Goal: Task Accomplishment & Management: Complete application form

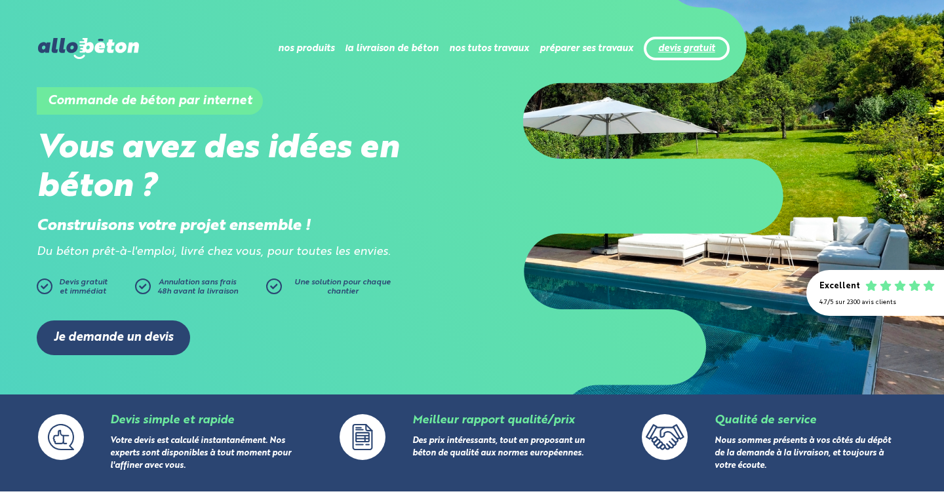
click at [688, 48] on link "devis gratuit" at bounding box center [686, 48] width 57 height 11
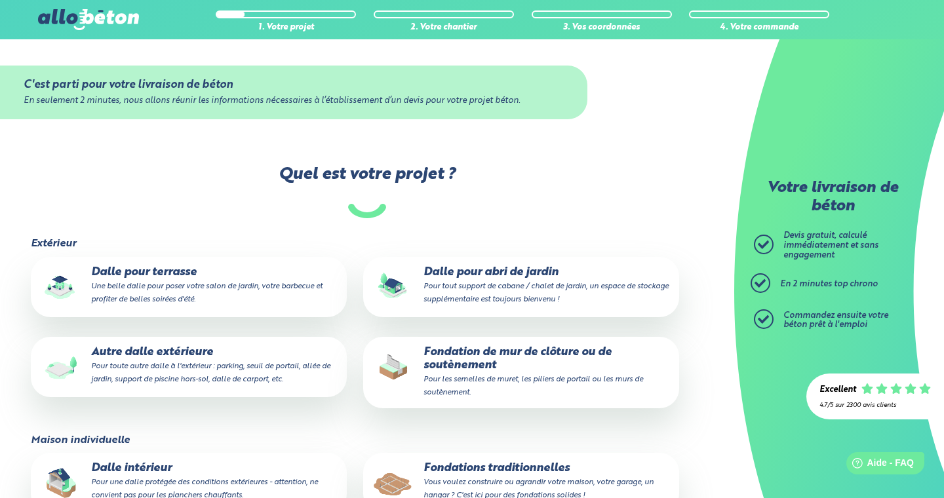
click at [167, 268] on p "Dalle pour terrasse Une belle dalle pour poser votre salon de jardin, votre bar…" at bounding box center [189, 286] width 298 height 40
click at [0, 0] on input "Dalle pour terrasse Une belle dalle pour poser votre salon de jardin, votre bar…" at bounding box center [0, 0] width 0 height 0
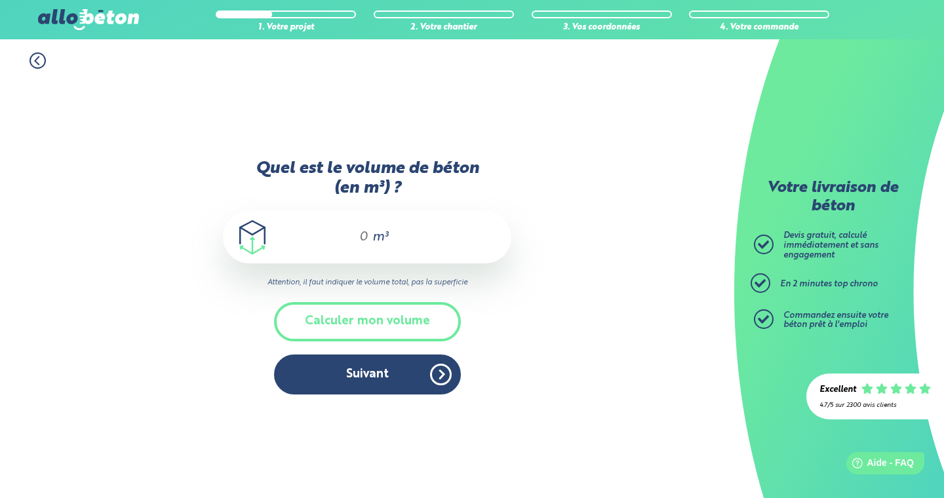
click at [373, 237] on span "m³" at bounding box center [381, 237] width 16 height 13
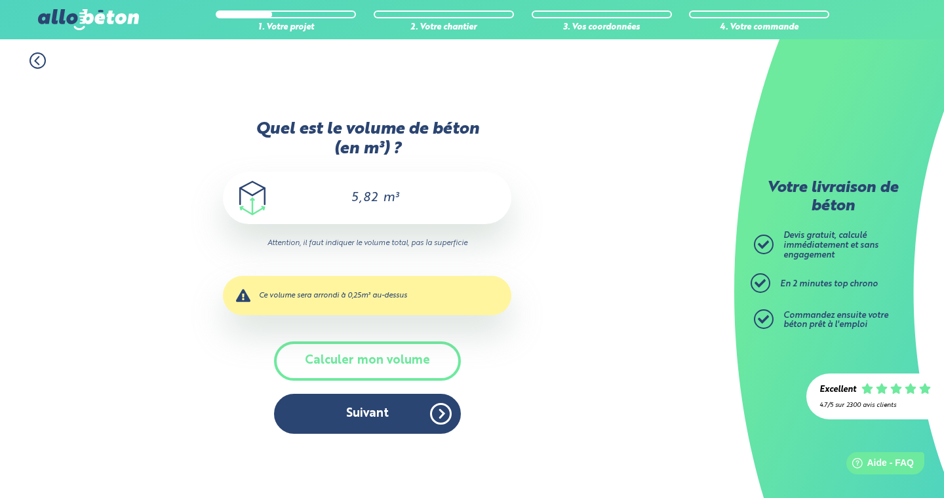
type input "5,82"
click at [528, 313] on div "1. Votre projet 2. Votre chantier 3. Vos coordonnées 4. Votre commande Quel est…" at bounding box center [367, 268] width 735 height 459
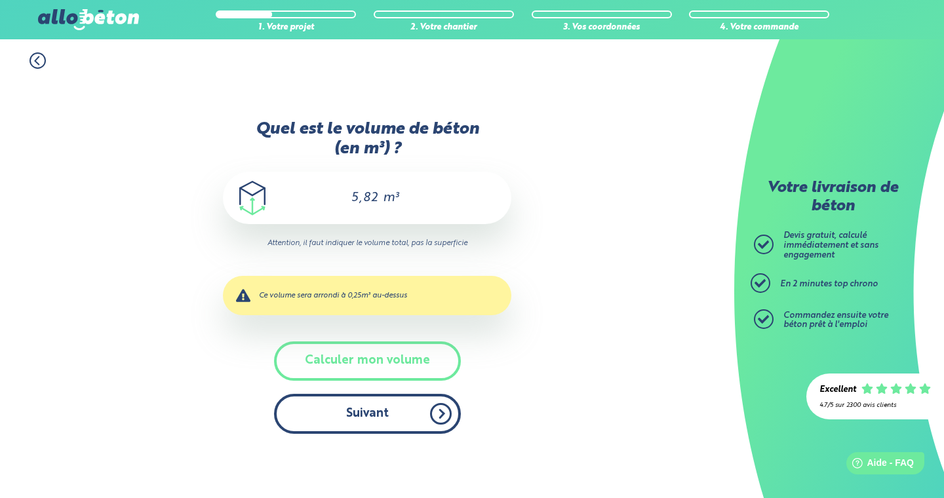
click at [376, 426] on button "Suivant" at bounding box center [367, 414] width 187 height 40
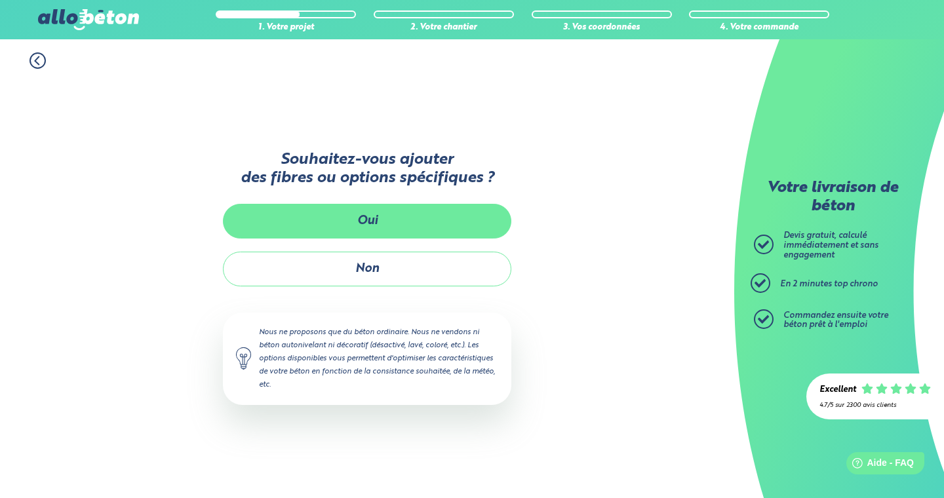
click at [402, 217] on button "Oui" at bounding box center [367, 221] width 289 height 35
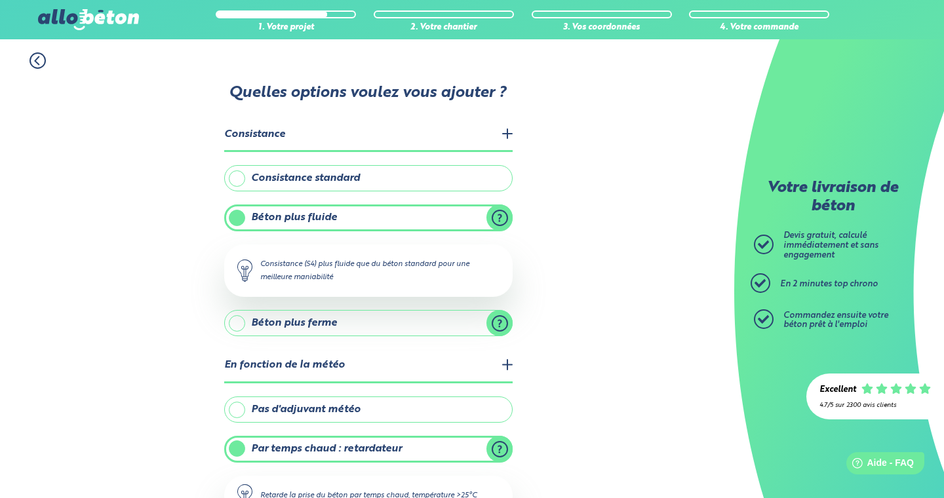
click at [409, 183] on label "Consistance standard" at bounding box center [368, 178] width 289 height 26
click at [0, 0] on input "Consistance standard" at bounding box center [0, 0] width 0 height 0
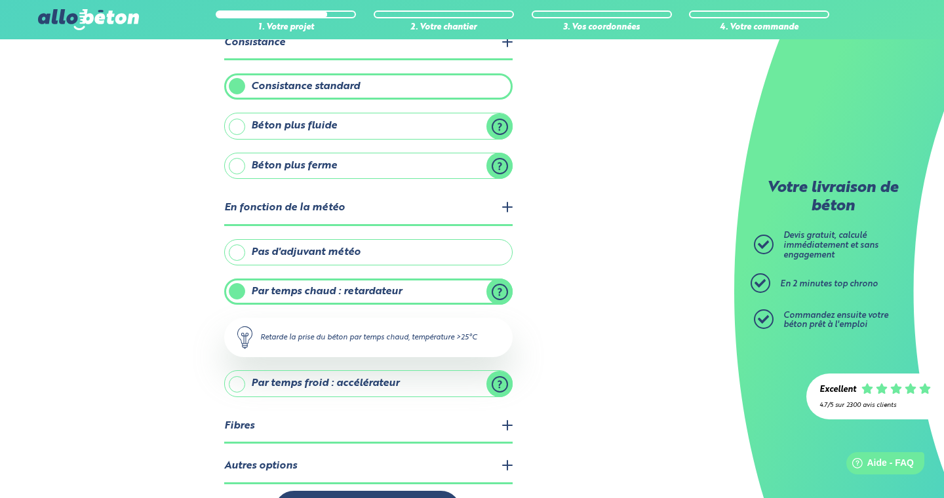
scroll to position [131, 0]
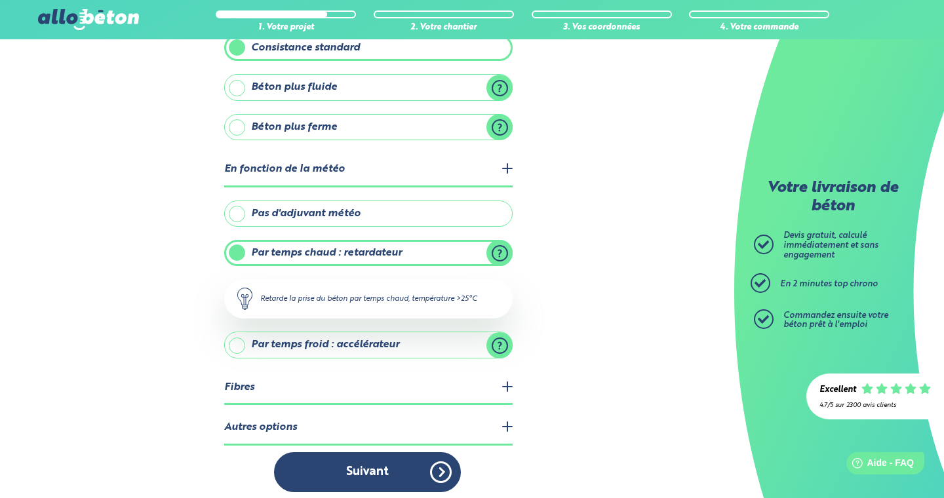
click at [389, 209] on label "Pas d'adjuvant météo" at bounding box center [368, 214] width 289 height 26
click at [0, 0] on input "Pas d'adjuvant météo" at bounding box center [0, 0] width 0 height 0
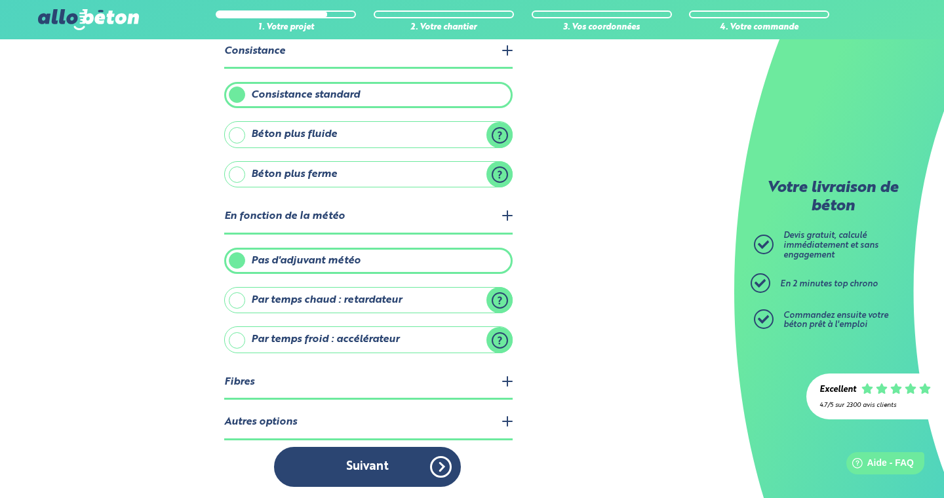
scroll to position [82, 0]
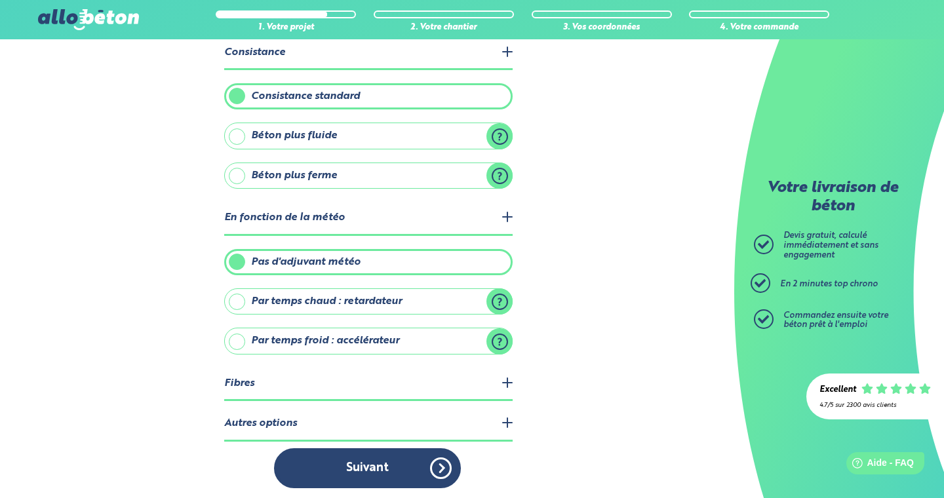
click at [508, 380] on legend "Fibres" at bounding box center [368, 384] width 289 height 33
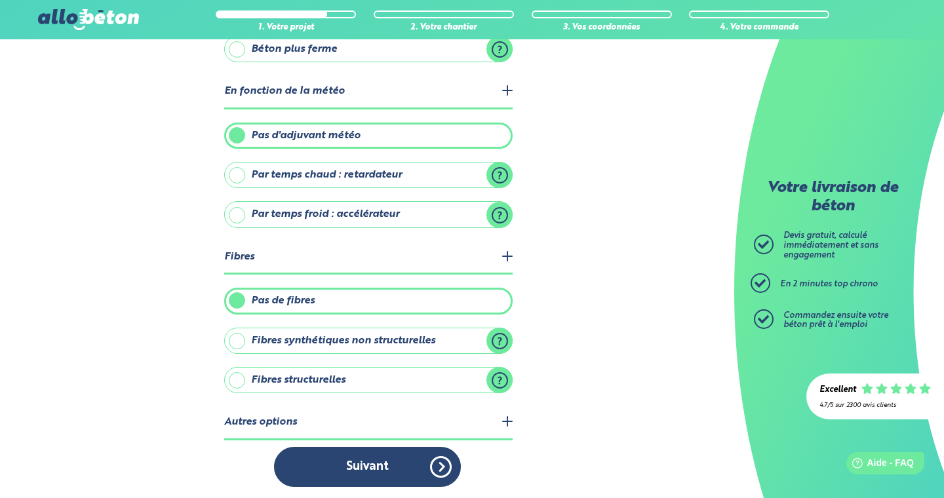
scroll to position [207, 0]
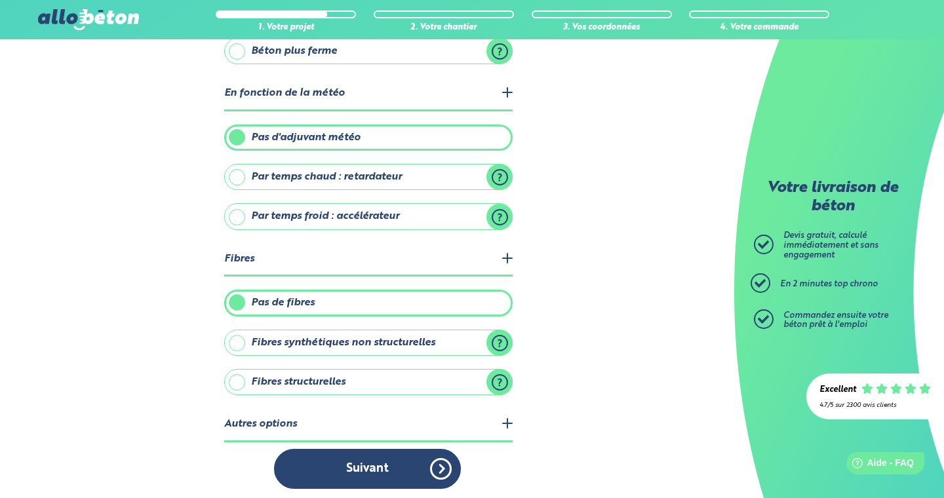
click at [500, 336] on label "Fibres synthétiques non structurelles" at bounding box center [368, 343] width 289 height 26
click at [0, 0] on input "Fibres synthétiques non structurelles" at bounding box center [0, 0] width 0 height 0
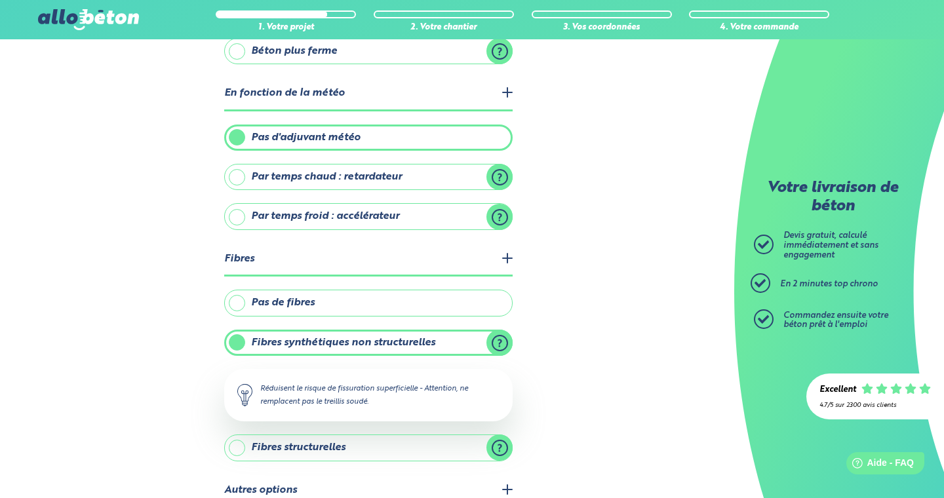
click at [496, 445] on label "Fibres structurelles" at bounding box center [368, 448] width 289 height 26
click at [0, 0] on input "Fibres structurelles" at bounding box center [0, 0] width 0 height 0
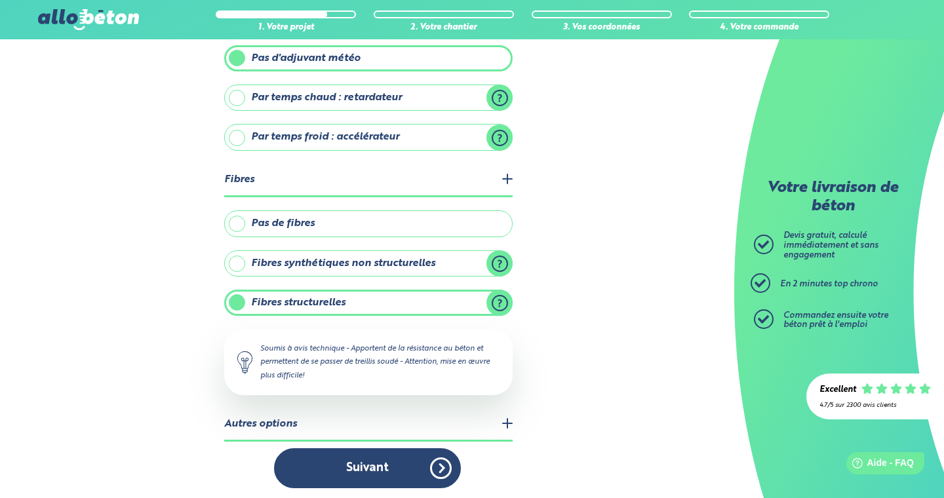
scroll to position [285, 0]
click at [508, 418] on legend "Autres options" at bounding box center [368, 425] width 289 height 33
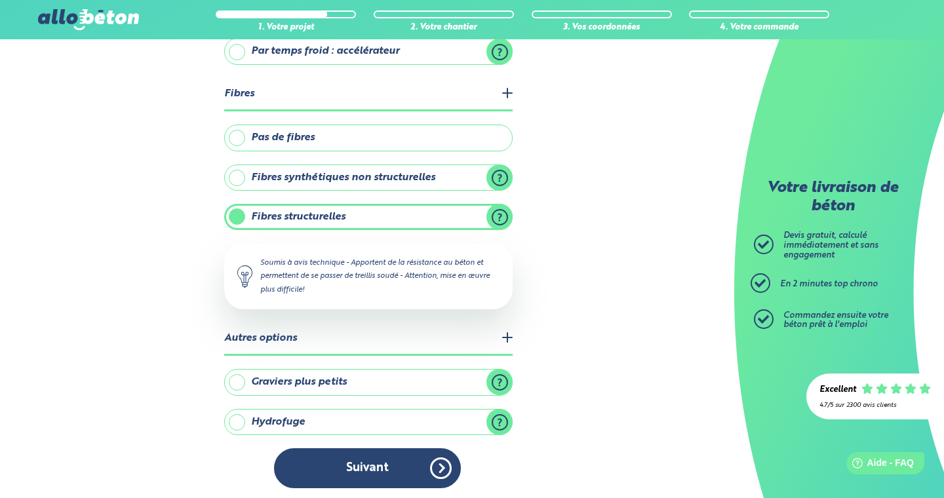
scroll to position [371, 0]
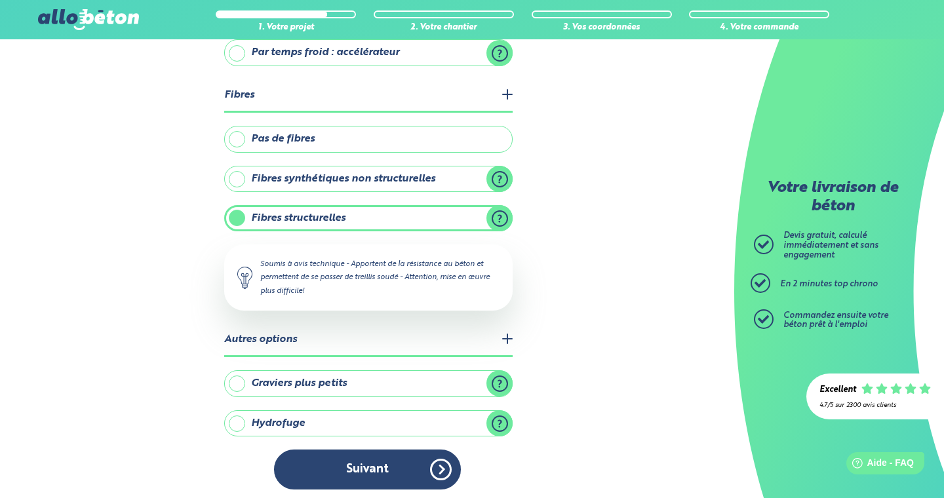
click at [497, 381] on label "Graviers plus petits" at bounding box center [368, 384] width 289 height 26
click at [0, 0] on input "Graviers plus petits" at bounding box center [0, 0] width 0 height 0
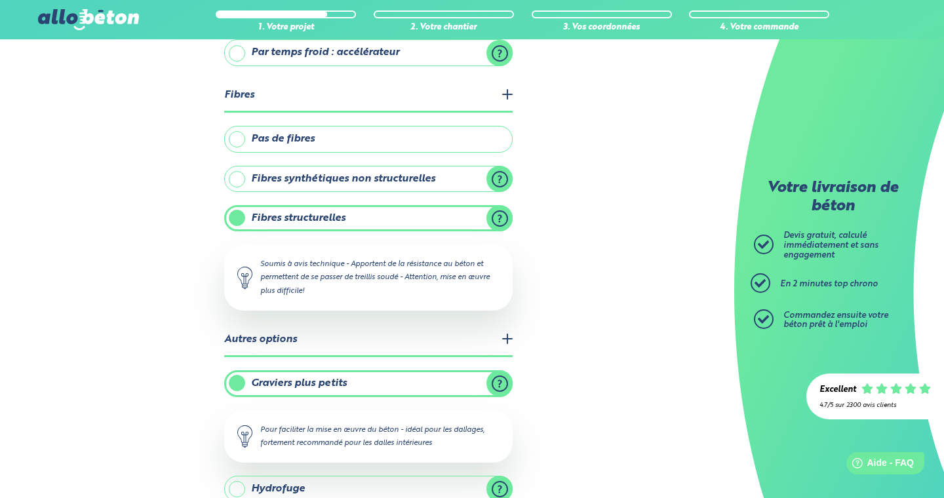
click at [497, 381] on label "Graviers plus petits" at bounding box center [368, 384] width 289 height 26
click at [0, 0] on input "Graviers plus petits" at bounding box center [0, 0] width 0 height 0
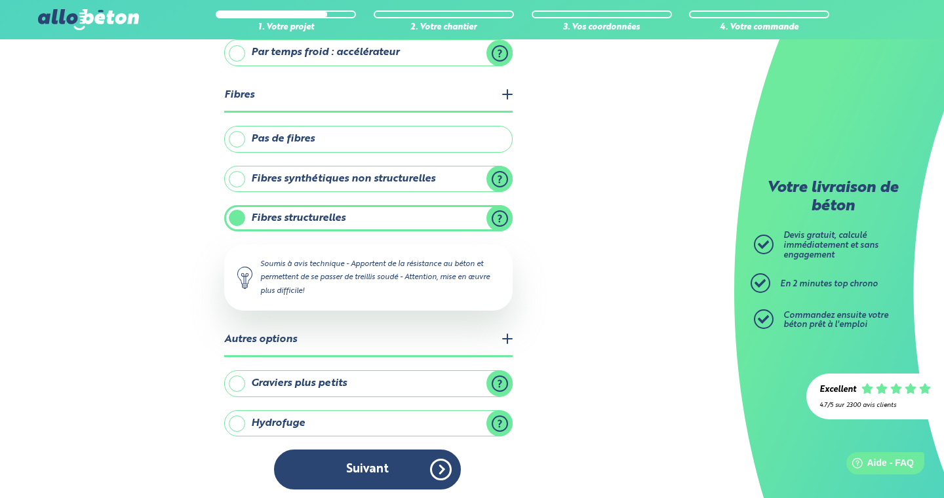
click at [500, 420] on label "Hydrofuge" at bounding box center [368, 424] width 289 height 26
click at [0, 0] on input "Hydrofuge" at bounding box center [0, 0] width 0 height 0
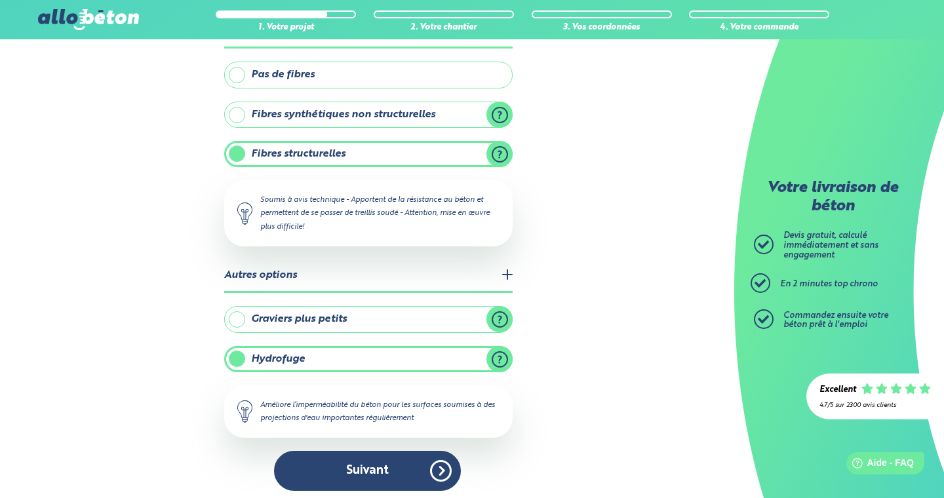
scroll to position [434, 0]
click at [443, 363] on label "Hydrofuge" at bounding box center [368, 360] width 289 height 26
click at [0, 0] on input "Hydrofuge" at bounding box center [0, 0] width 0 height 0
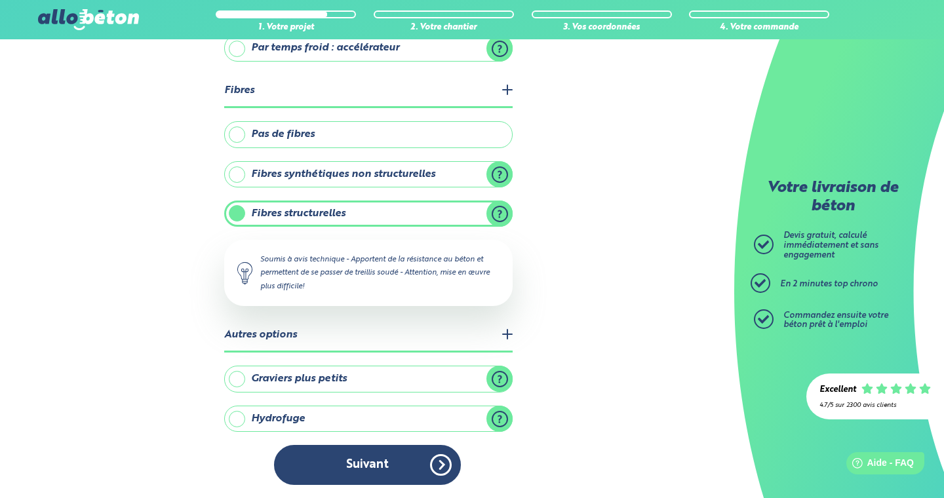
scroll to position [371, 0]
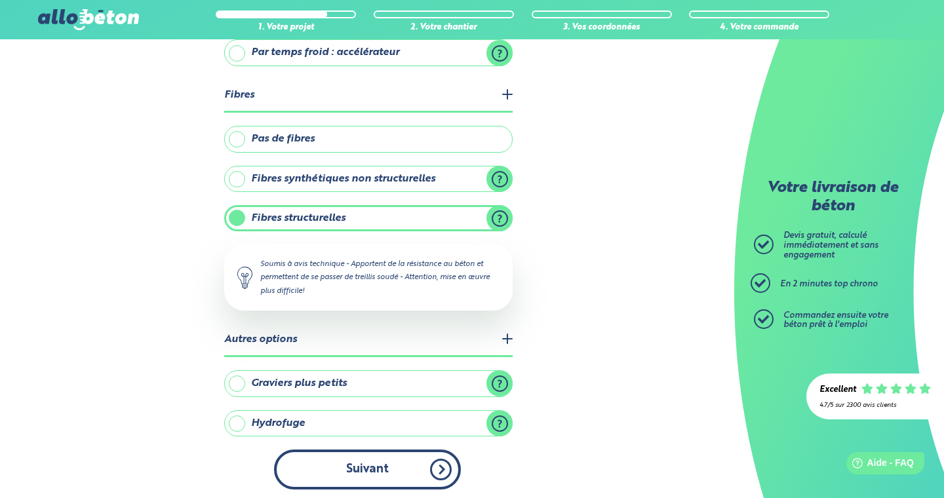
click at [399, 466] on button "Suivant" at bounding box center [367, 470] width 187 height 40
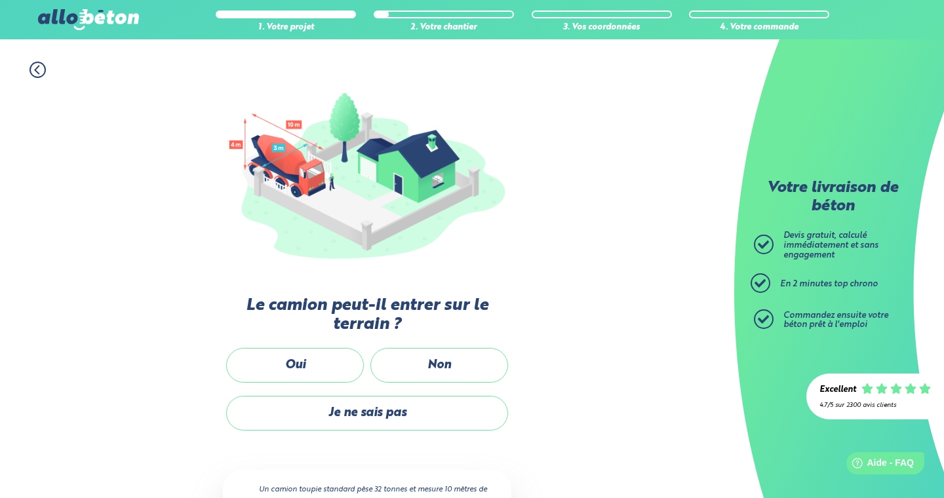
scroll to position [105, 0]
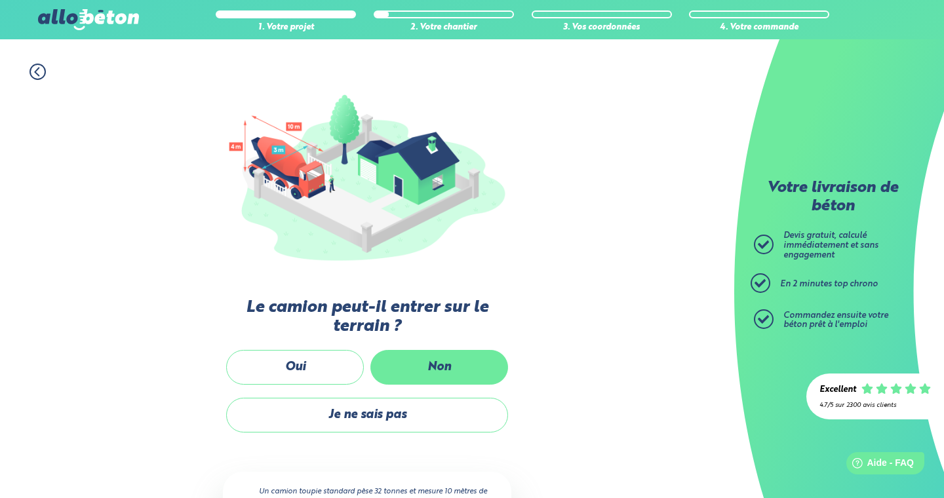
click at [443, 356] on label "Non" at bounding box center [440, 367] width 138 height 35
click at [0, 0] on input "Non" at bounding box center [0, 0] width 0 height 0
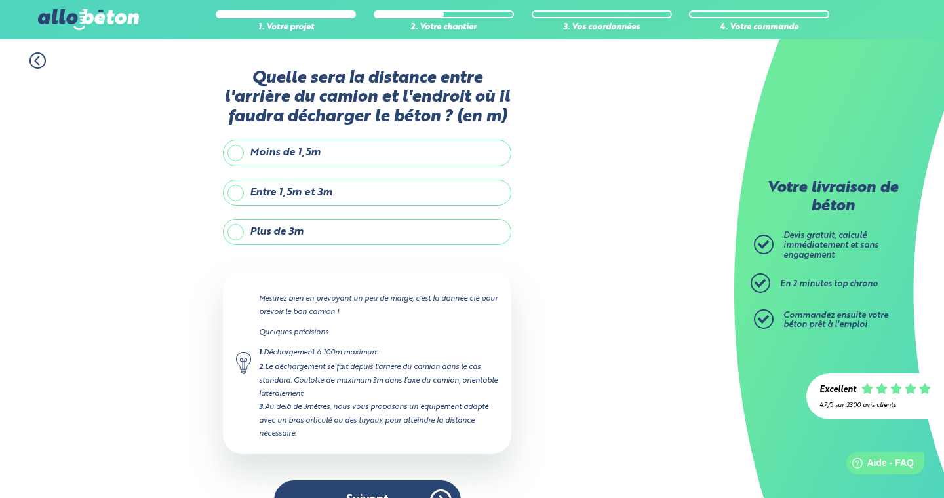
click at [355, 233] on label "Plus de 3m" at bounding box center [367, 232] width 289 height 26
click at [0, 0] on input "Plus de 3m" at bounding box center [0, 0] width 0 height 0
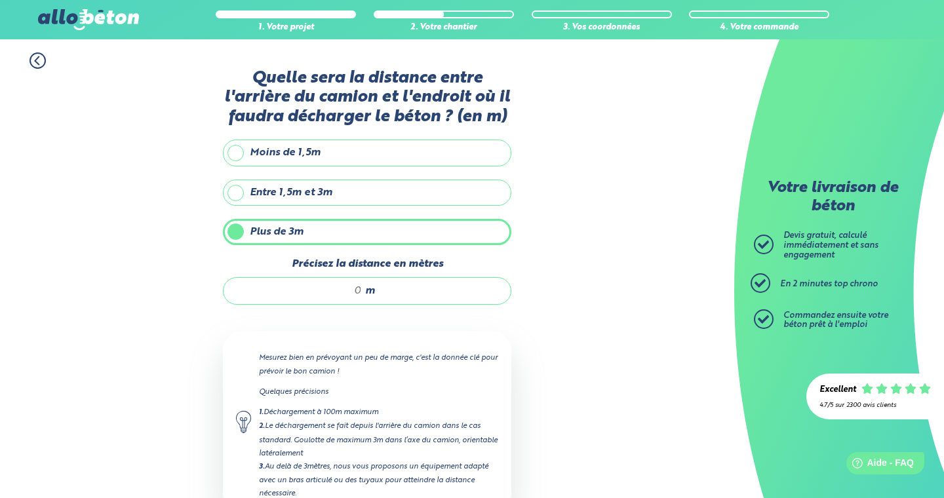
click at [362, 289] on input "Précisez la distance en mètres" at bounding box center [299, 291] width 125 height 13
type input "10"
click at [497, 376] on p "Mesurez bien en prévoyant un peu de marge, c'est la donnée clé pour prévoir le …" at bounding box center [378, 365] width 239 height 26
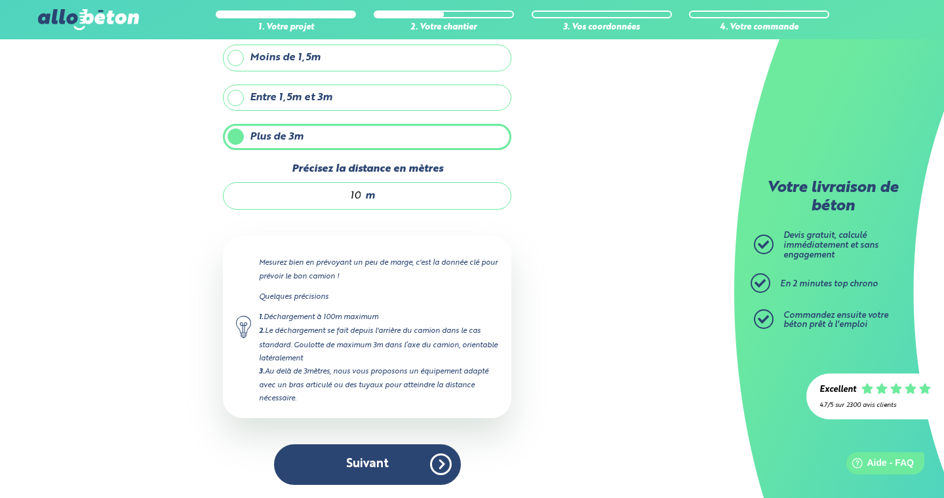
scroll to position [95, 0]
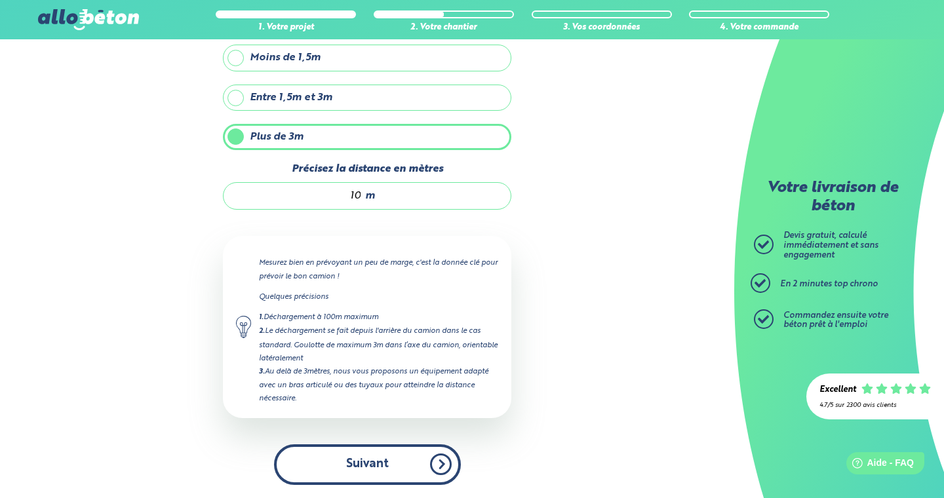
click at [384, 462] on button "Suivant" at bounding box center [367, 465] width 187 height 40
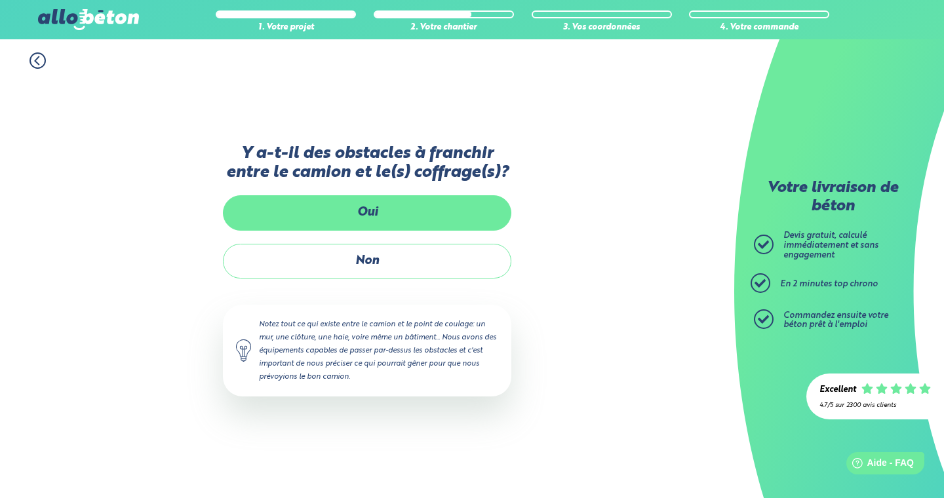
click at [393, 212] on label "Oui" at bounding box center [367, 212] width 289 height 35
click at [0, 0] on input "Oui" at bounding box center [0, 0] width 0 height 0
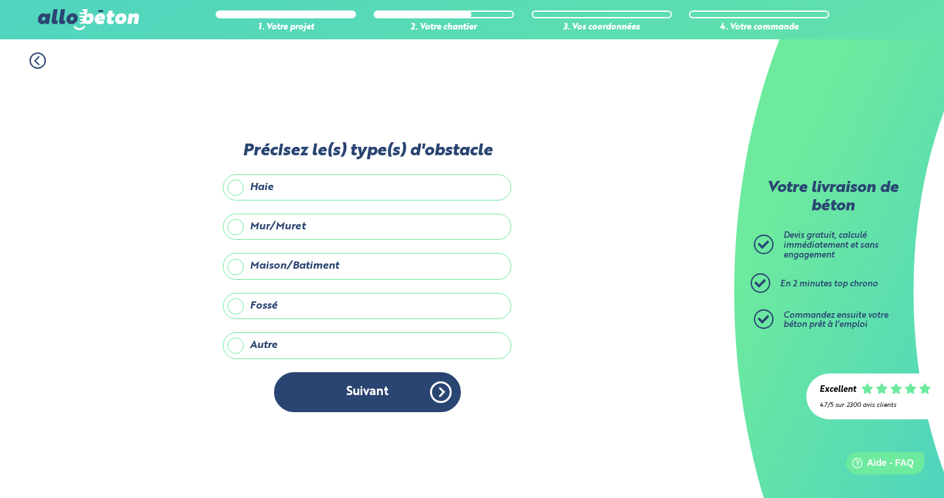
click at [274, 229] on label "Mur/Muret" at bounding box center [367, 227] width 289 height 26
click at [0, 0] on input "Mur/Muret" at bounding box center [0, 0] width 0 height 0
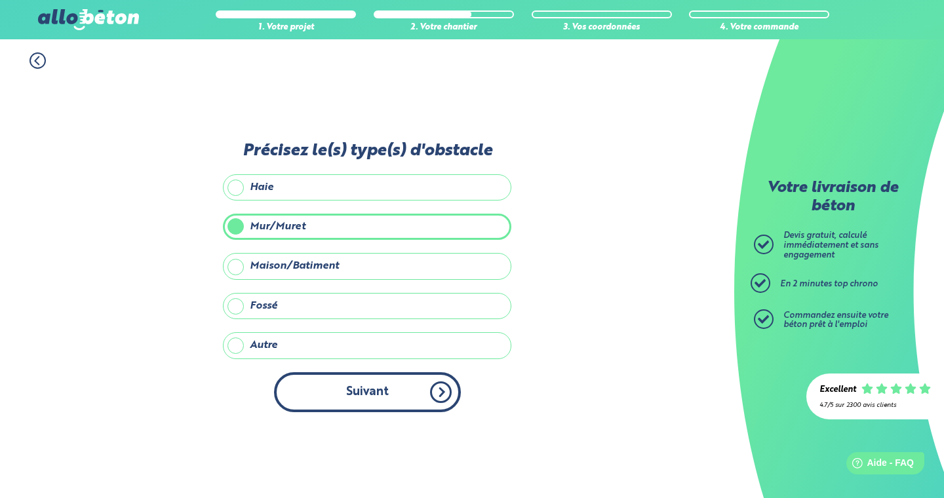
click at [412, 395] on button "Suivant" at bounding box center [367, 393] width 187 height 40
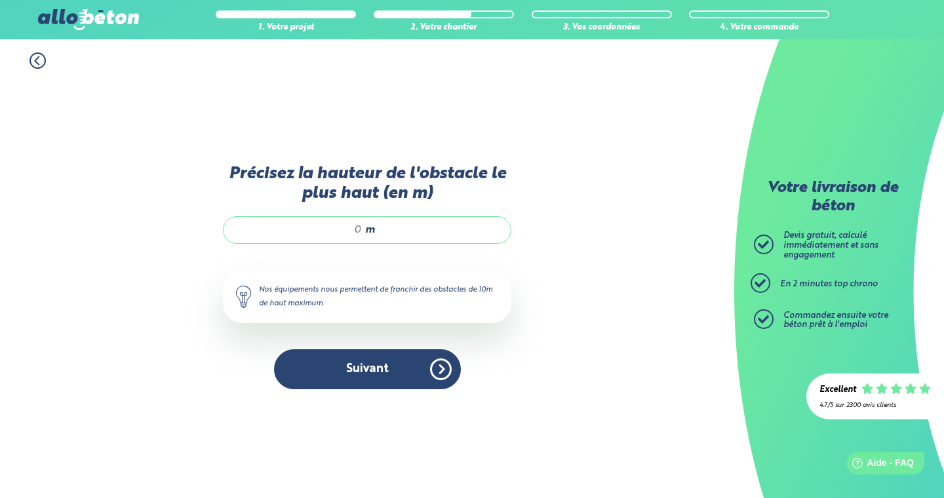
click at [363, 226] on div "m" at bounding box center [367, 230] width 289 height 28
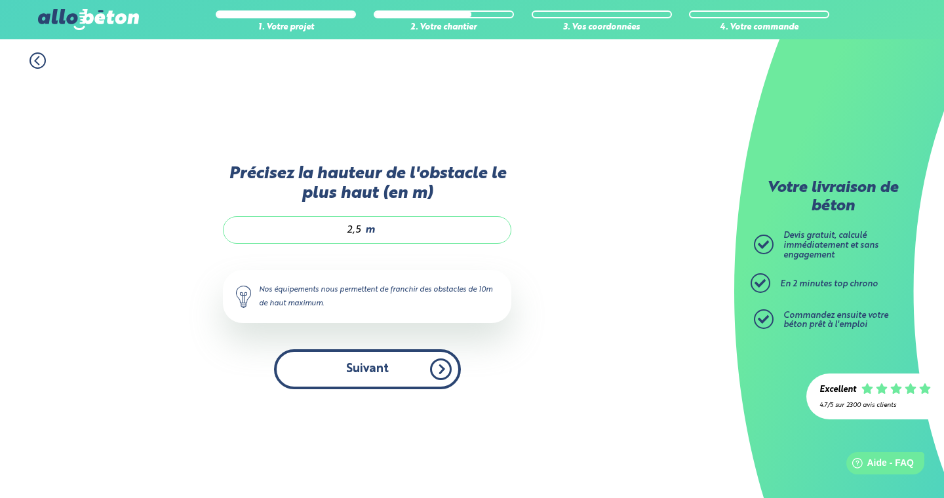
type input "2,5"
click at [386, 358] on button "Suivant" at bounding box center [367, 370] width 187 height 40
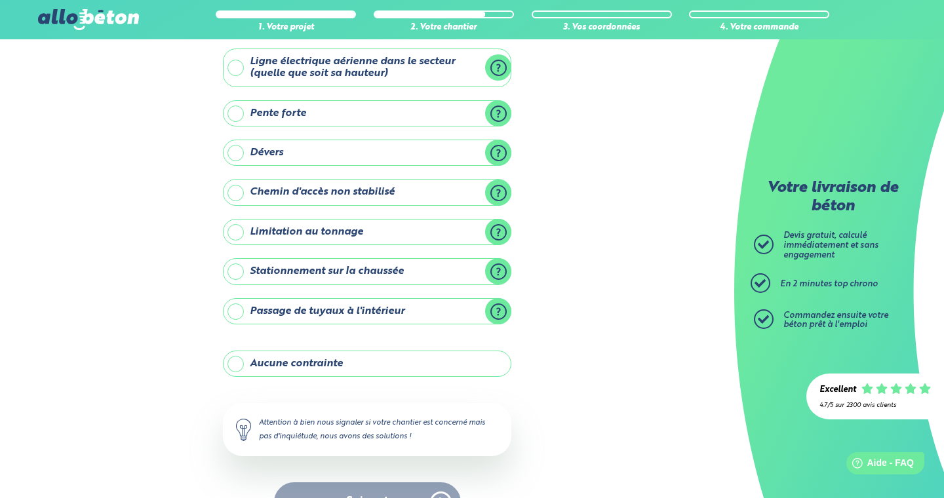
scroll to position [63, 0]
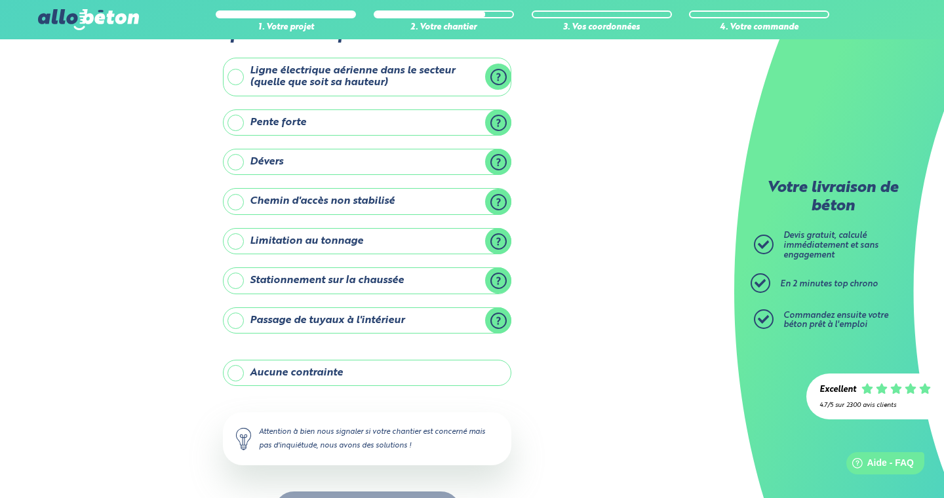
click at [366, 368] on label "Aucune contrainte" at bounding box center [367, 373] width 289 height 26
click at [0, 0] on input "Aucune contrainte" at bounding box center [0, 0] width 0 height 0
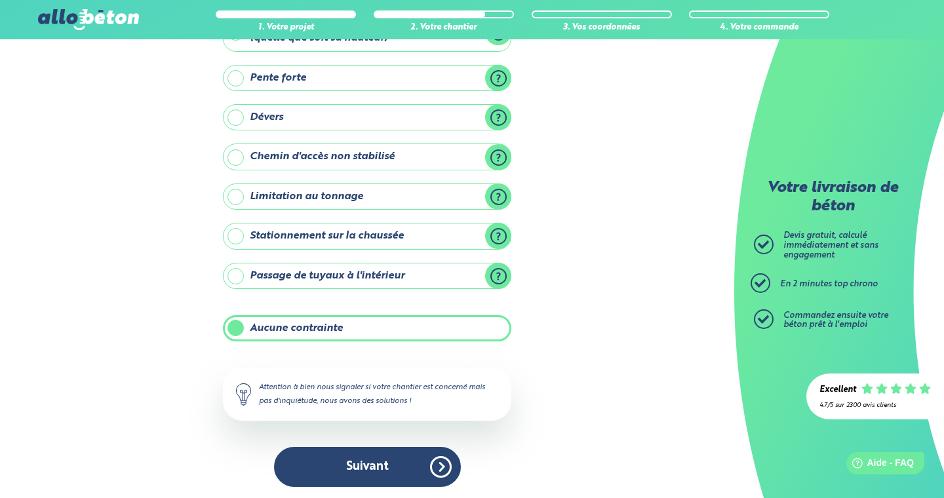
scroll to position [106, 0]
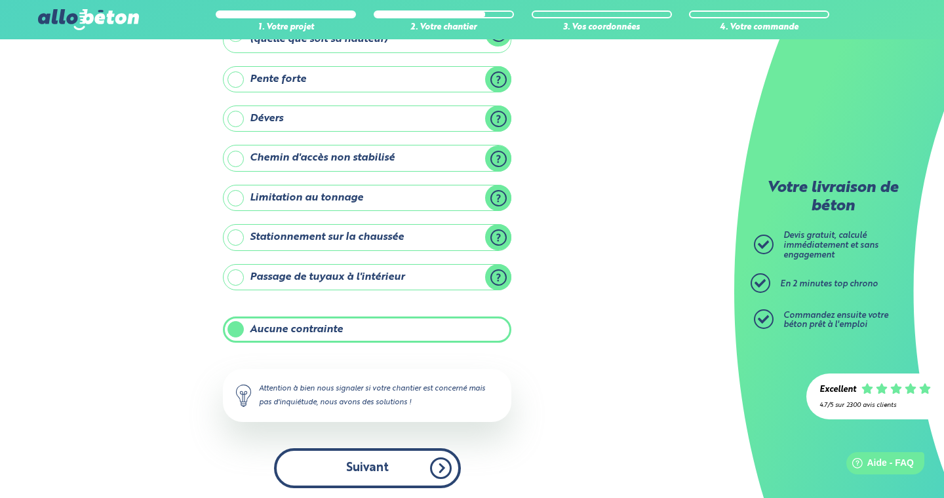
click at [380, 462] on button "Suivant" at bounding box center [367, 469] width 187 height 40
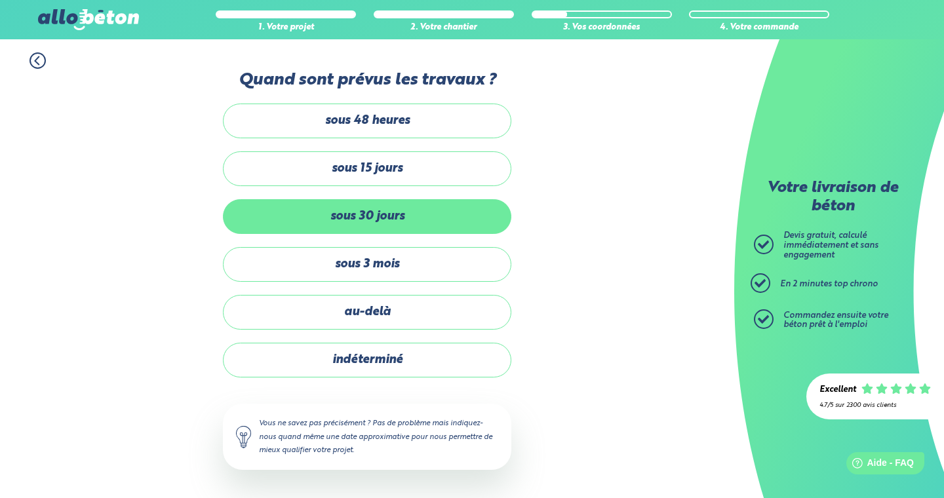
click at [381, 221] on label "sous 30 jours" at bounding box center [367, 216] width 289 height 35
click at [0, 0] on input "sous 30 jours" at bounding box center [0, 0] width 0 height 0
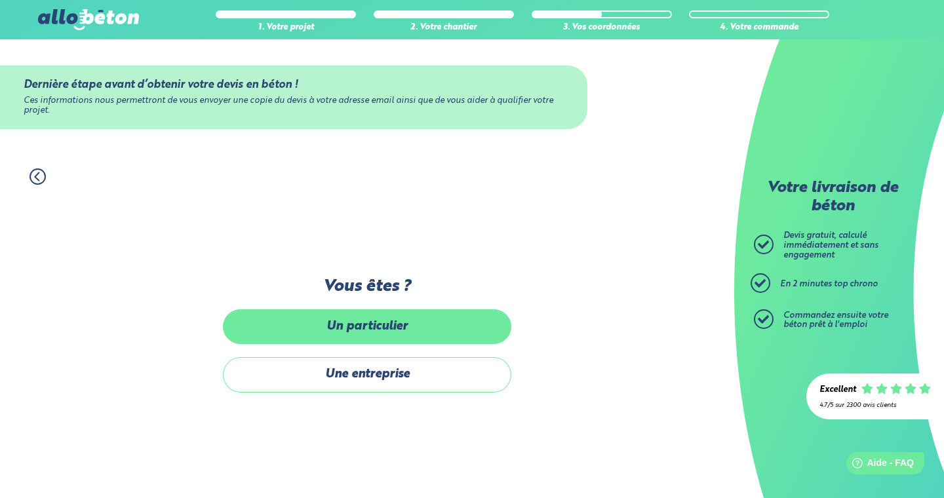
click at [380, 328] on label "Un particulier" at bounding box center [367, 327] width 289 height 35
click at [0, 0] on input "Un particulier" at bounding box center [0, 0] width 0 height 0
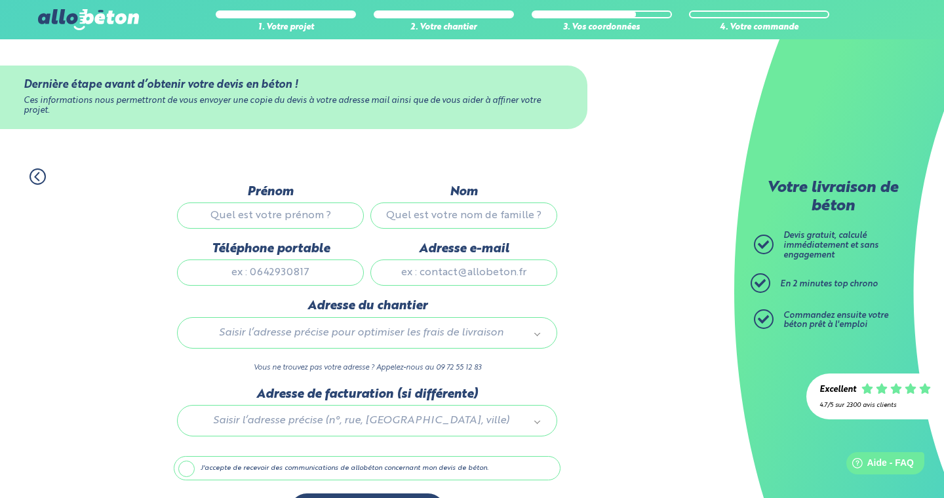
type input "P"
type input "Pierre-Axel"
type input "Sar"
type input "Sarkissian"
type input "0659906496"
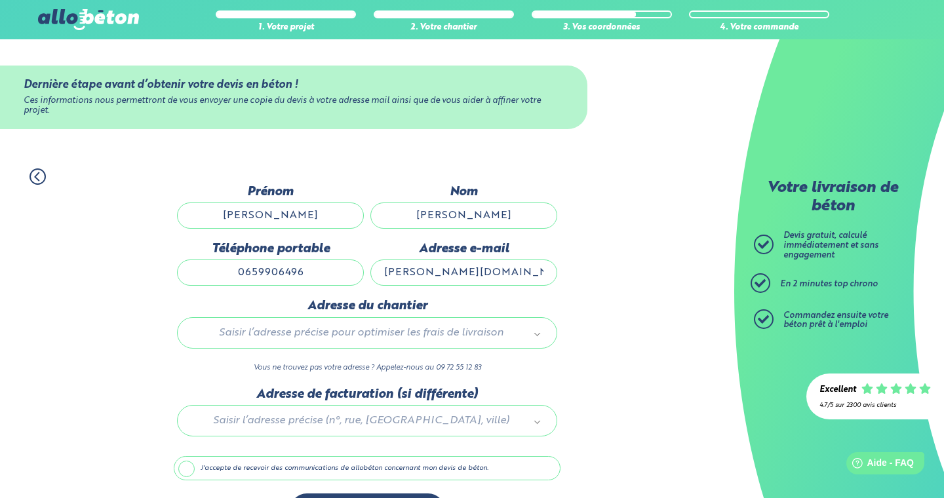
type input "sarkissian.pro@outlook.fr"
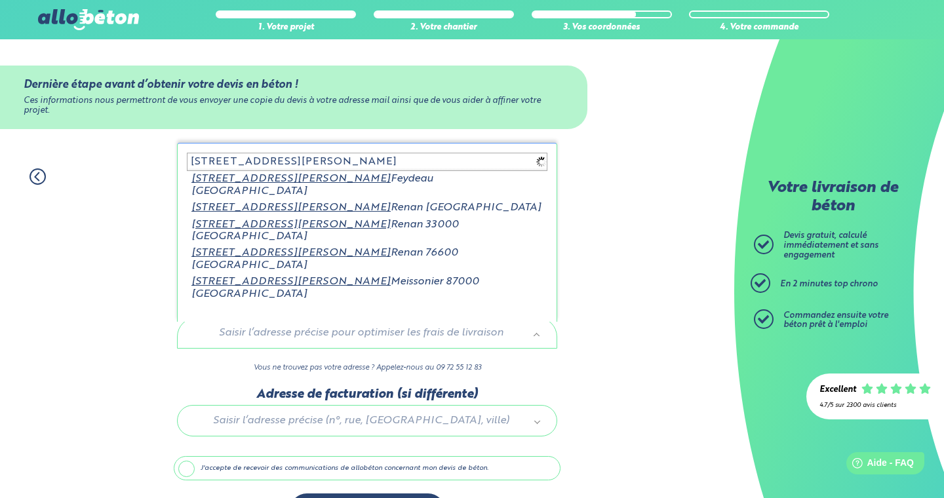
type input "14 rue ernest de chamai"
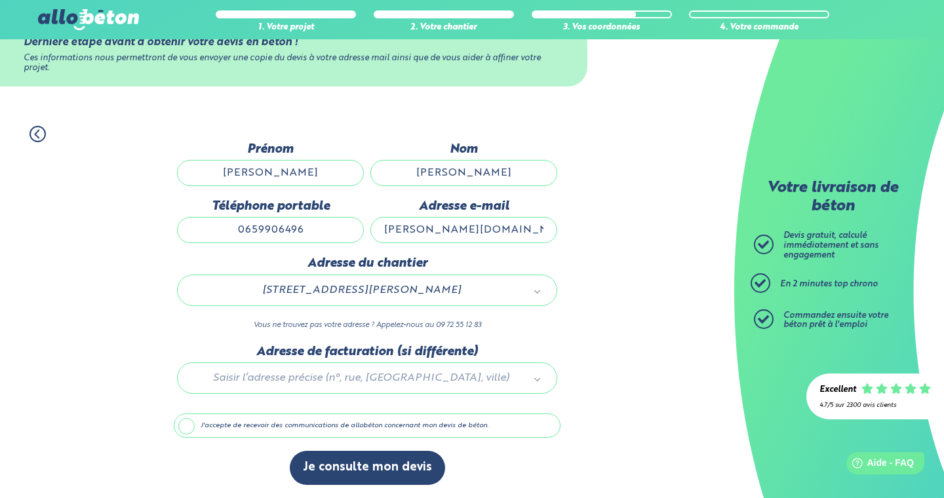
scroll to position [47, 0]
click at [189, 424] on label "J'accepte de recevoir des communications de allobéton concernant mon devis de b…" at bounding box center [367, 426] width 387 height 25
click at [0, 0] on input "J'accepte de recevoir des communications de allobéton concernant mon devis de b…" at bounding box center [0, 0] width 0 height 0
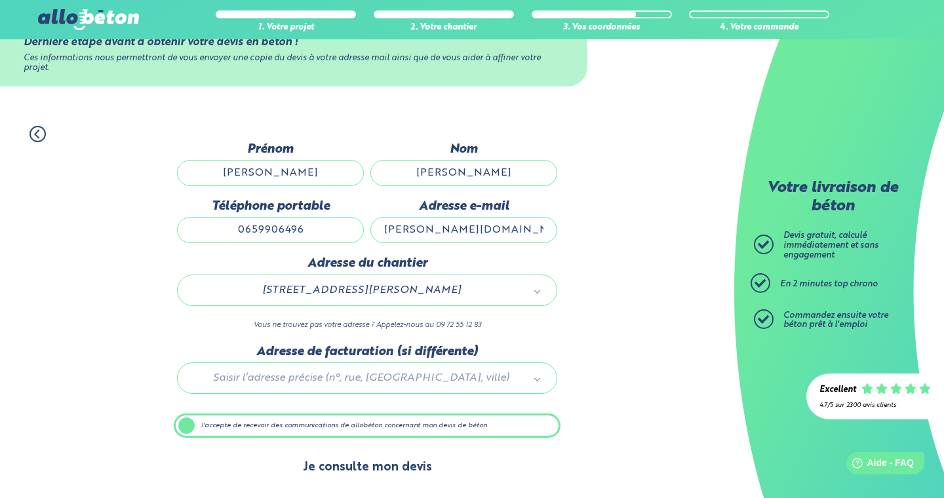
click at [371, 466] on button "Je consulte mon devis" at bounding box center [367, 467] width 155 height 33
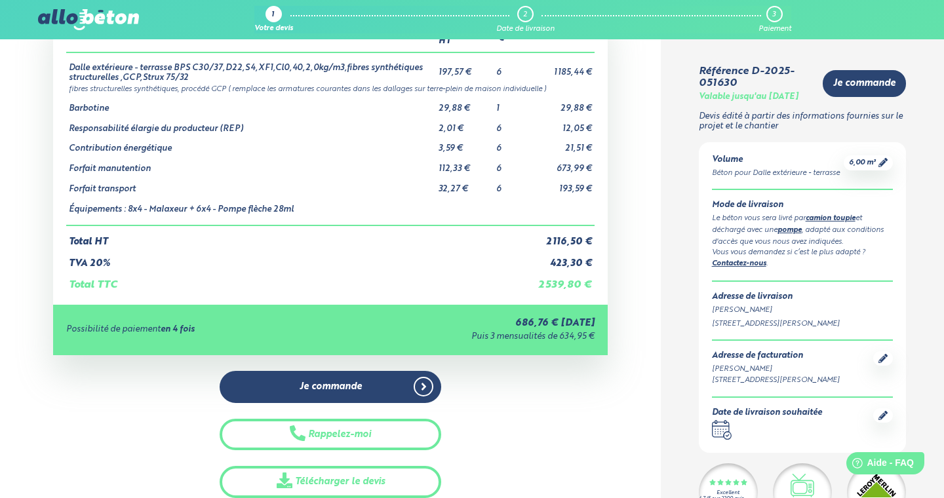
scroll to position [96, 0]
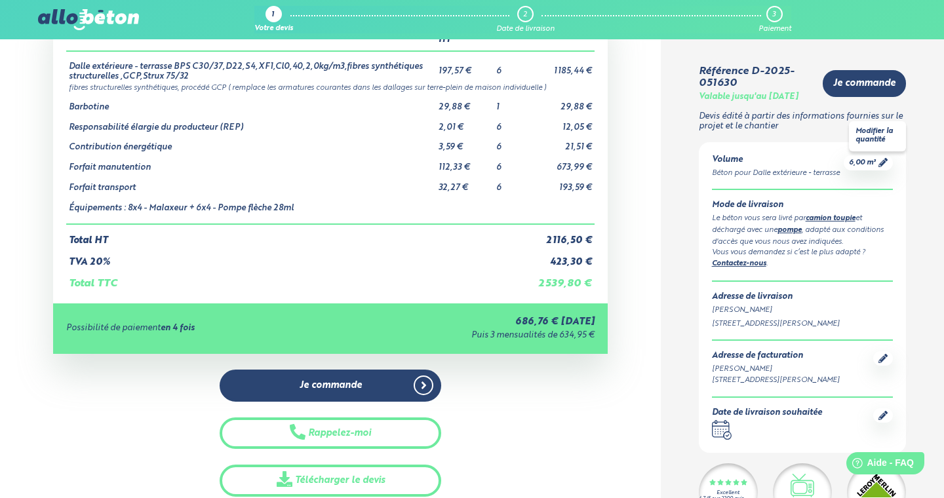
click at [880, 167] on icon at bounding box center [883, 162] width 9 height 9
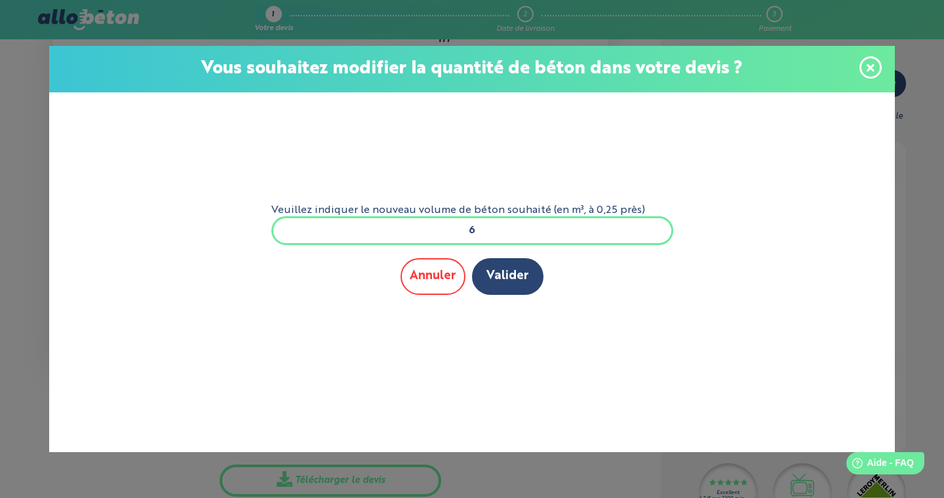
click at [426, 281] on button "Annuler" at bounding box center [433, 276] width 65 height 36
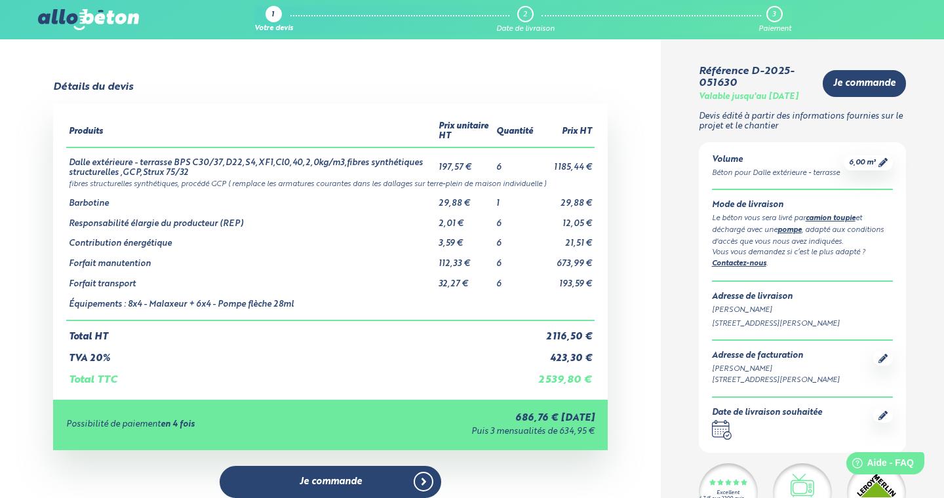
scroll to position [0, 0]
click at [883, 363] on icon at bounding box center [883, 358] width 9 height 9
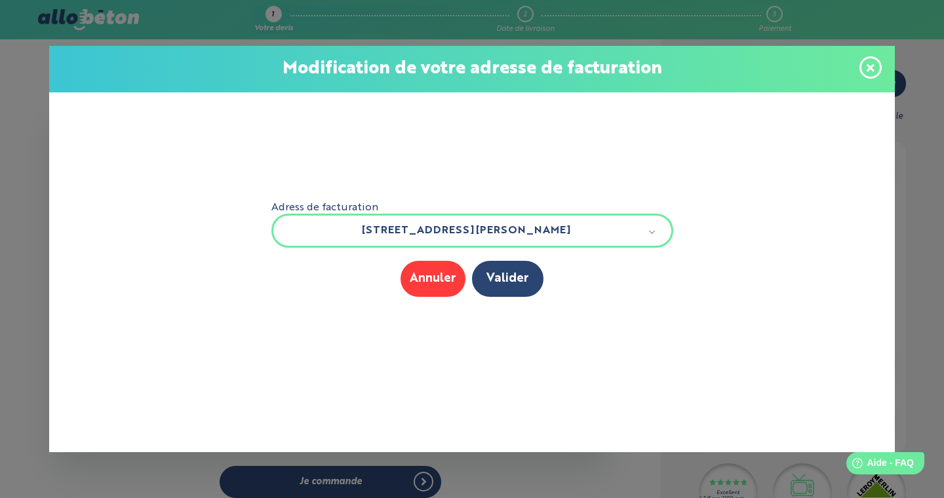
click at [872, 63] on icon at bounding box center [871, 67] width 8 height 11
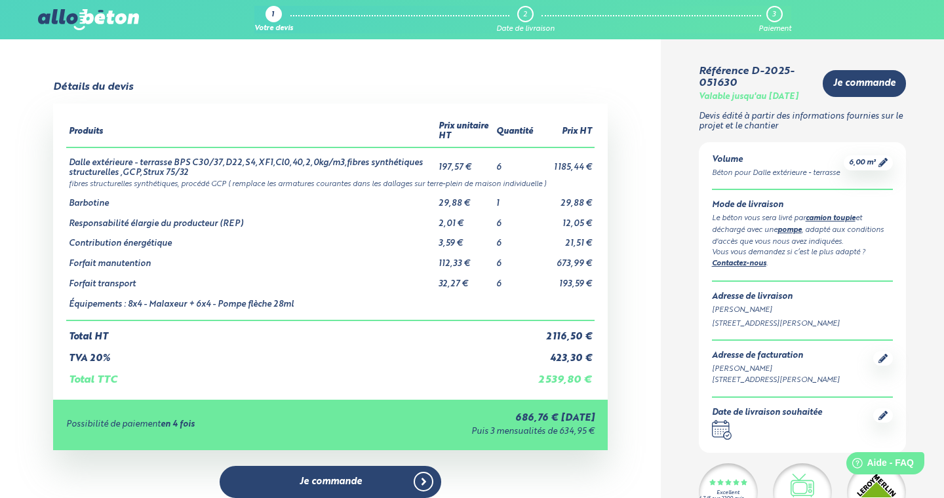
click at [832, 222] on link "camion toupie" at bounding box center [831, 218] width 50 height 7
click at [788, 234] on link "pompe" at bounding box center [790, 230] width 24 height 7
click at [95, 24] on img at bounding box center [88, 19] width 101 height 21
click at [89, 14] on img at bounding box center [88, 19] width 101 height 21
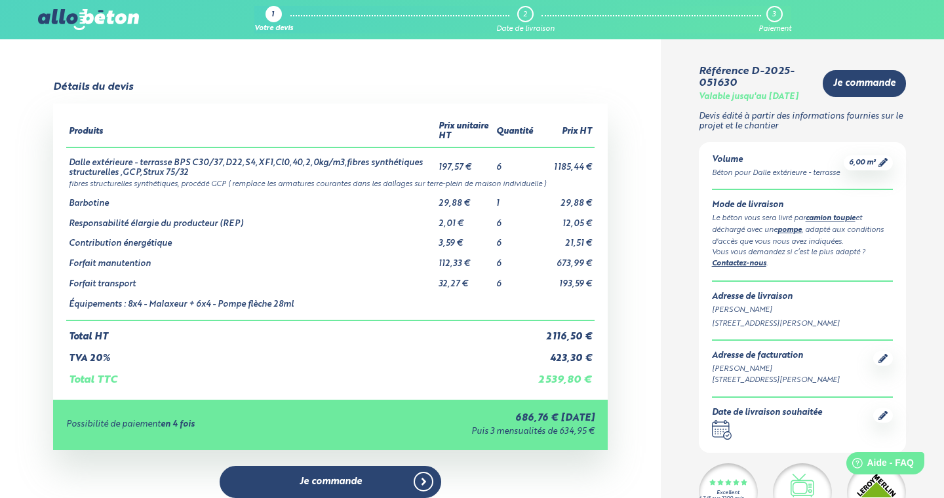
click at [89, 14] on img at bounding box center [88, 19] width 101 height 21
click at [172, 38] on div "1 Votre devis 2 Date de livraison 3 Paiement 09 72 55 12 83 Conseils et Appel G…" at bounding box center [472, 19] width 944 height 39
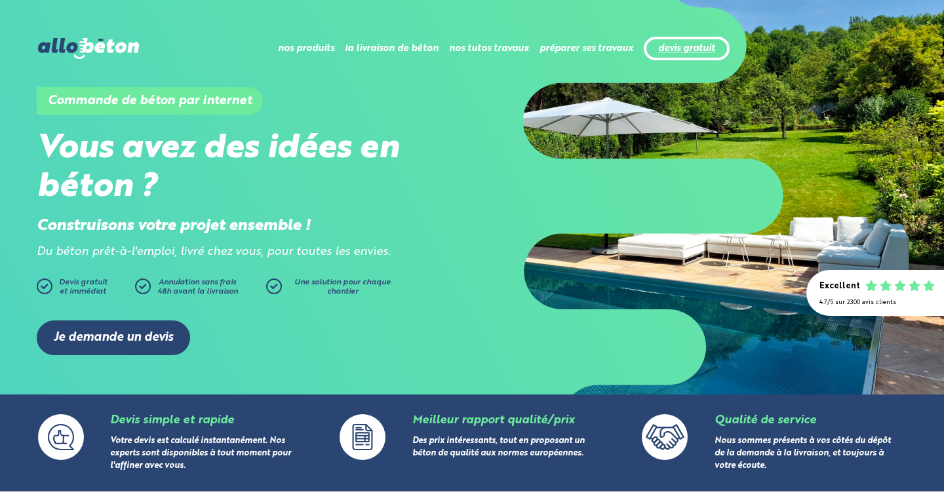
click at [688, 48] on link "devis gratuit" at bounding box center [686, 48] width 57 height 11
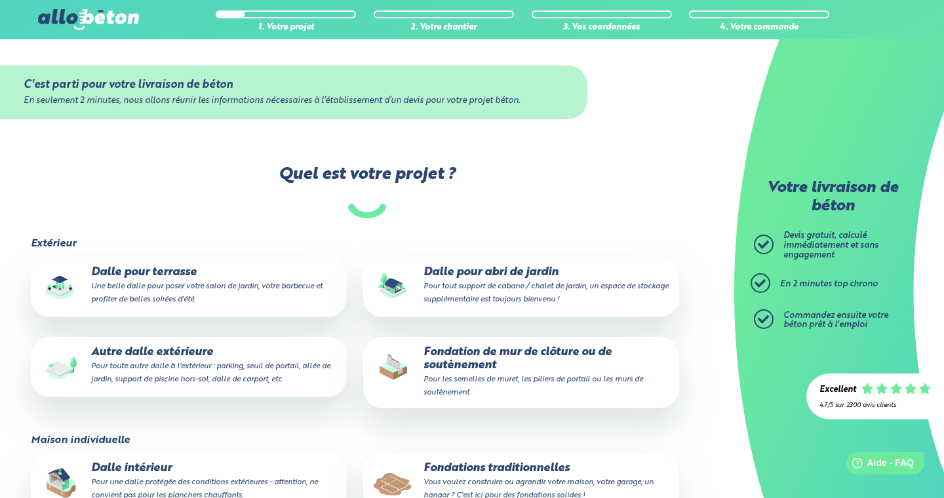
click at [115, 268] on p "Dalle pour terrasse Une belle dalle pour poser votre salon de jardin, votre bar…" at bounding box center [189, 286] width 298 height 40
click at [0, 0] on input "Dalle pour terrasse Une belle dalle pour poser votre salon de jardin, votre bar…" at bounding box center [0, 0] width 0 height 0
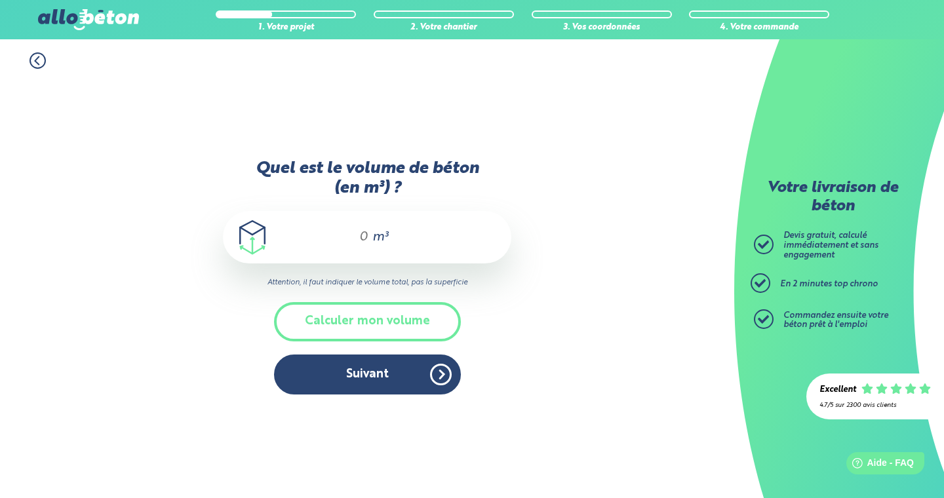
click at [373, 237] on span "m³" at bounding box center [381, 237] width 16 height 13
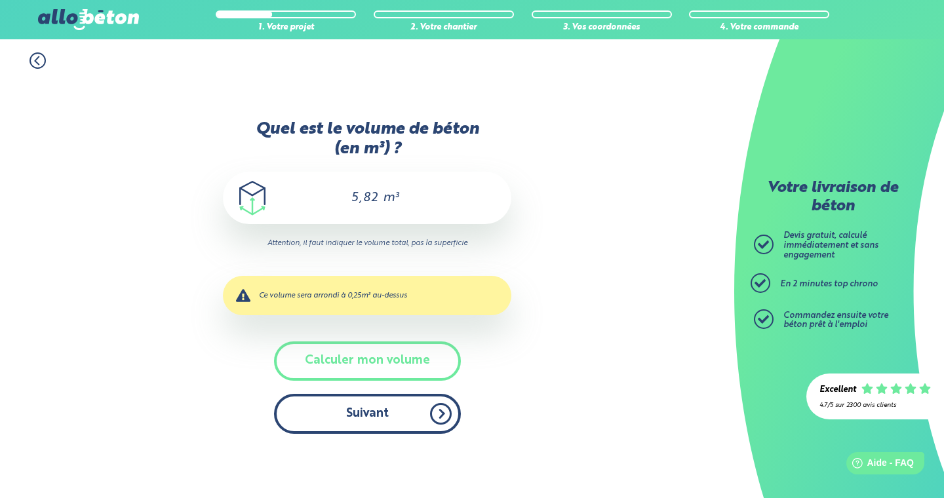
type input "5,82"
click at [394, 418] on button "Suivant" at bounding box center [367, 414] width 187 height 40
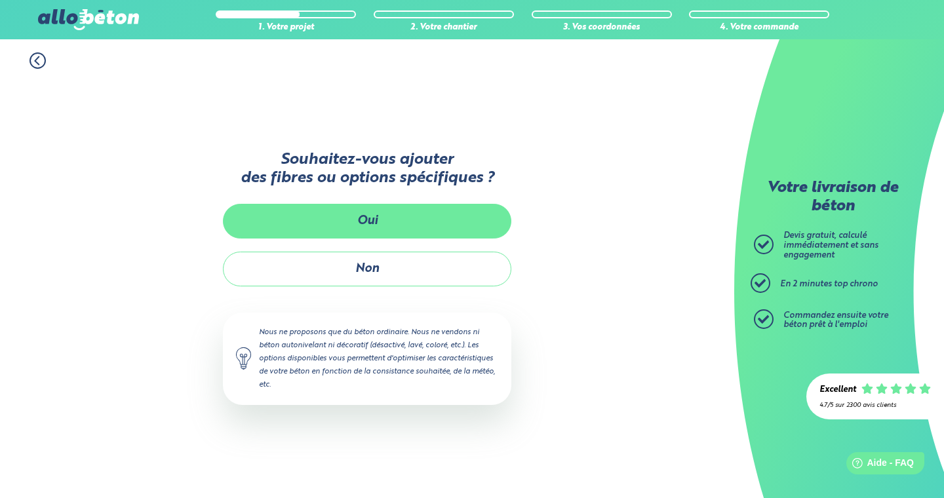
click at [449, 226] on button "Oui" at bounding box center [367, 221] width 289 height 35
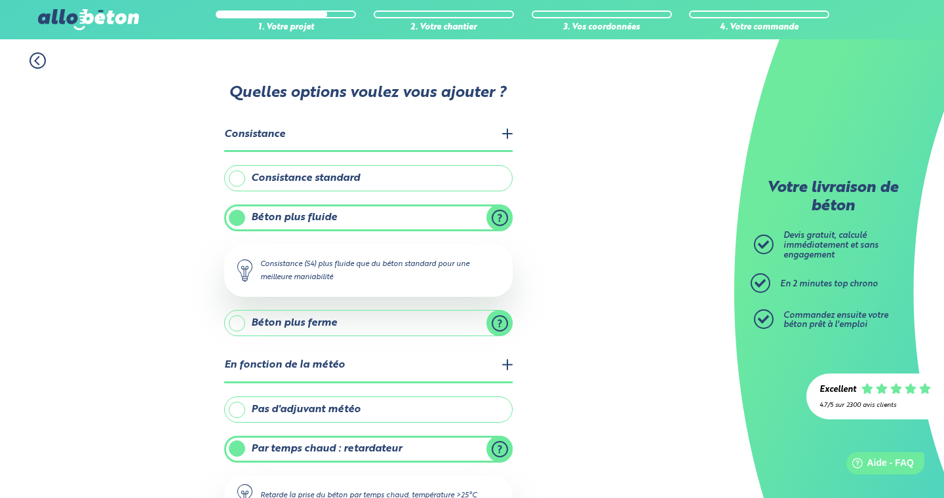
click at [401, 179] on label "Consistance standard" at bounding box center [368, 178] width 289 height 26
click at [0, 0] on input "Consistance standard" at bounding box center [0, 0] width 0 height 0
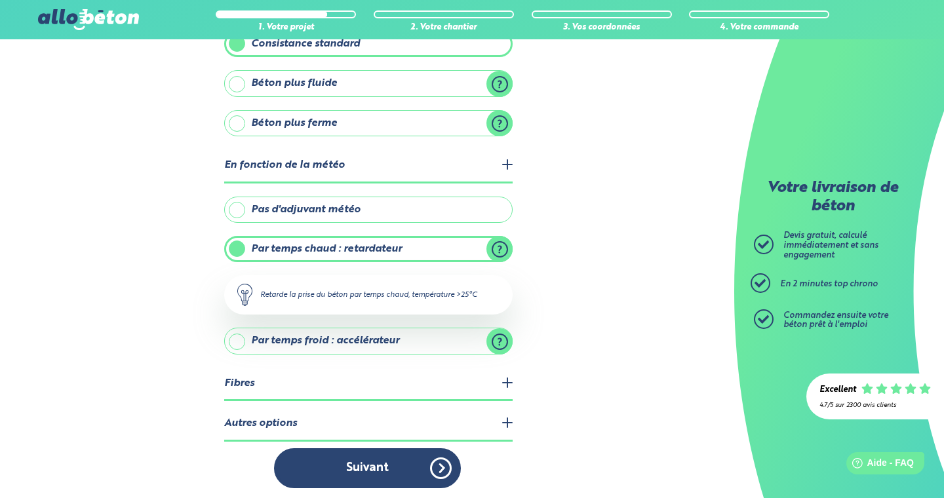
click at [352, 211] on label "Pas d'adjuvant météo" at bounding box center [368, 210] width 289 height 26
click at [0, 0] on input "Pas d'adjuvant météo" at bounding box center [0, 0] width 0 height 0
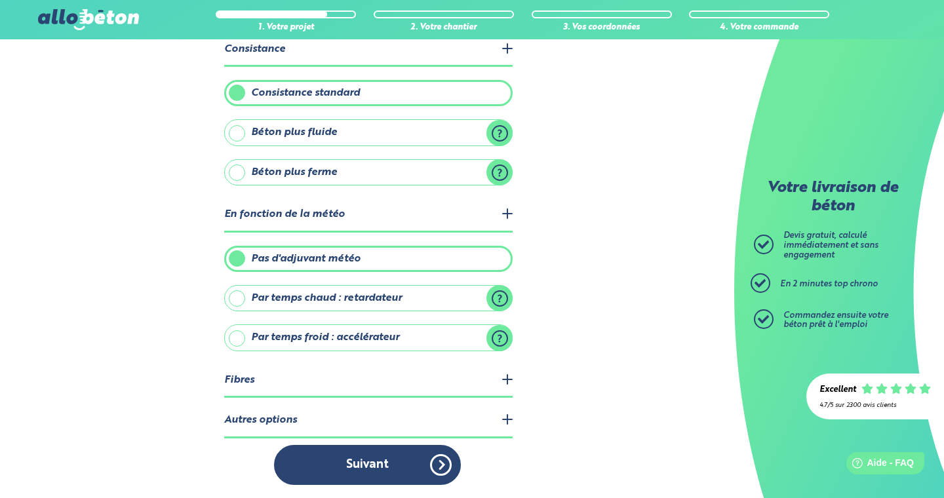
scroll to position [82, 0]
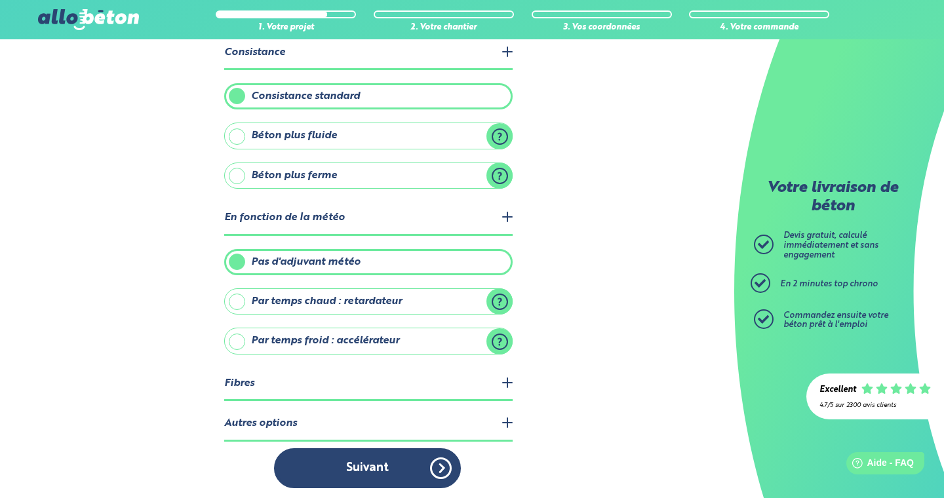
click at [503, 383] on legend "Fibres" at bounding box center [368, 384] width 289 height 33
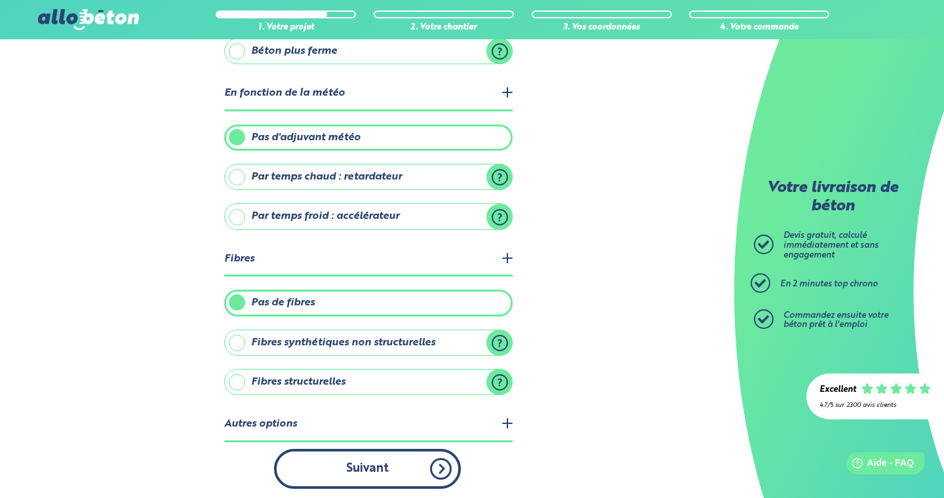
click at [403, 457] on button "Suivant" at bounding box center [367, 469] width 187 height 40
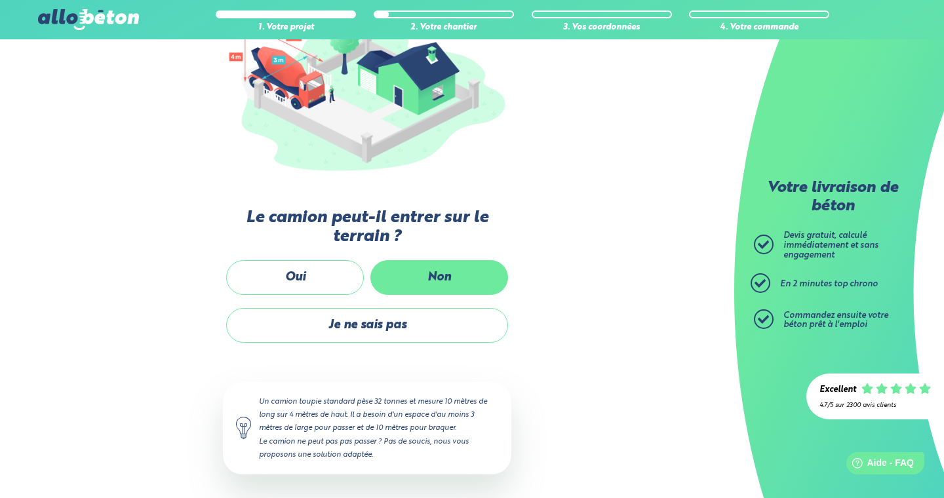
click at [442, 289] on label "Non" at bounding box center [440, 277] width 138 height 35
click at [0, 0] on input "Non" at bounding box center [0, 0] width 0 height 0
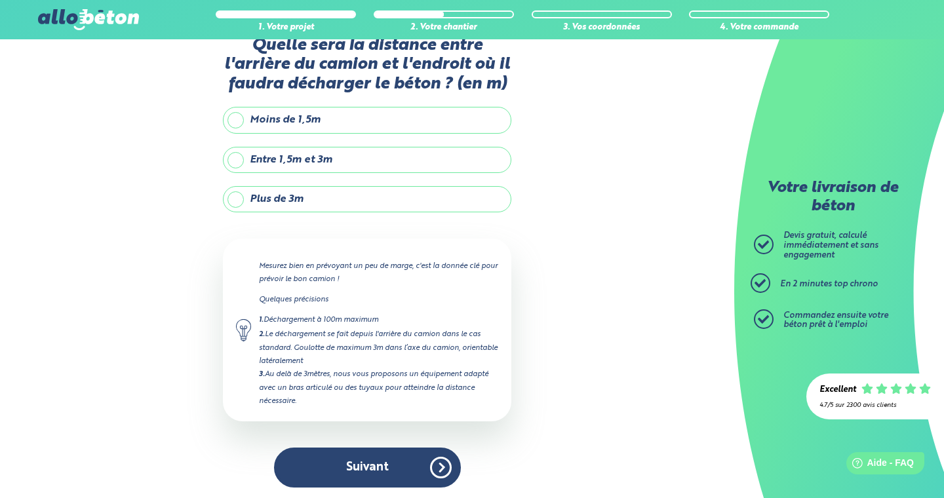
click at [298, 191] on label "Plus de 3m" at bounding box center [367, 199] width 289 height 26
click at [0, 0] on input "Plus de 3m" at bounding box center [0, 0] width 0 height 0
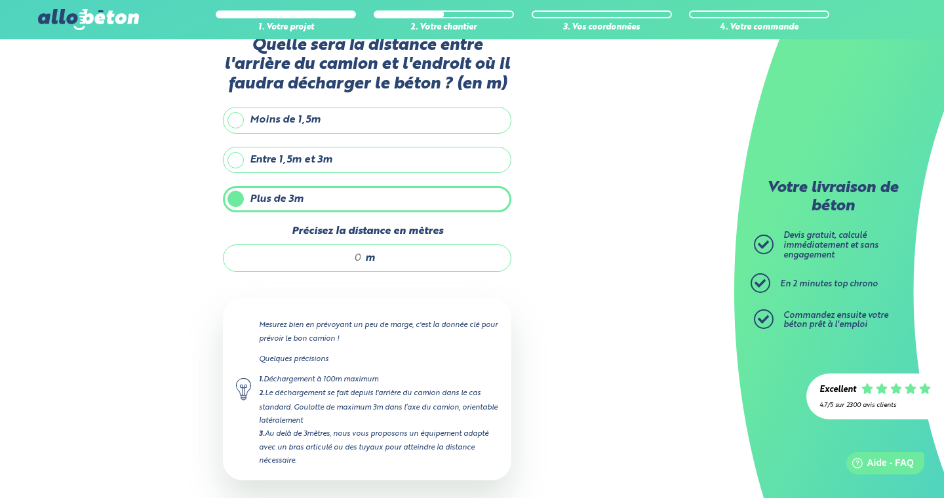
click at [365, 255] on div "m" at bounding box center [367, 259] width 289 height 28
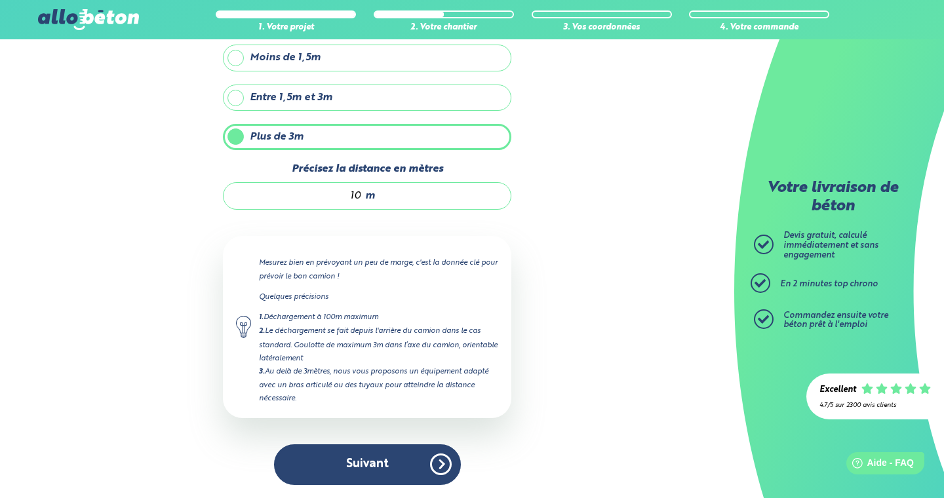
scroll to position [95, 0]
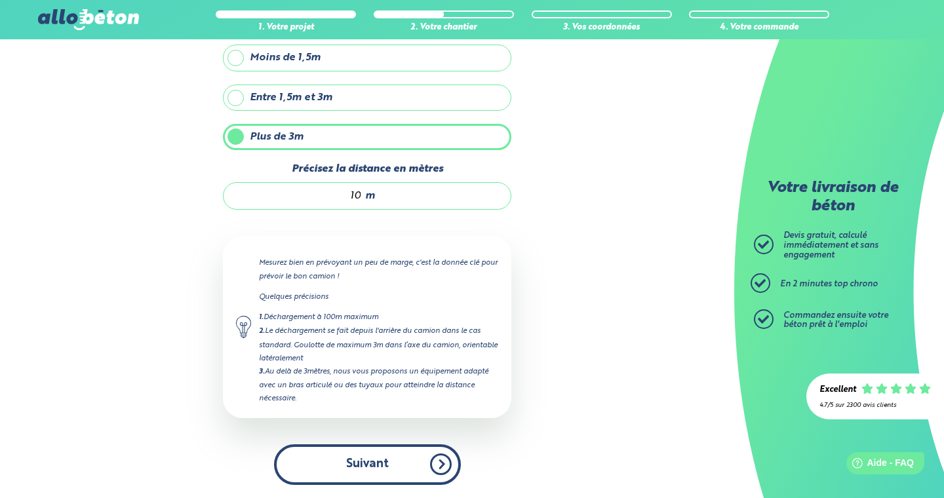
type input "10"
click at [435, 465] on button "Suivant" at bounding box center [367, 465] width 187 height 40
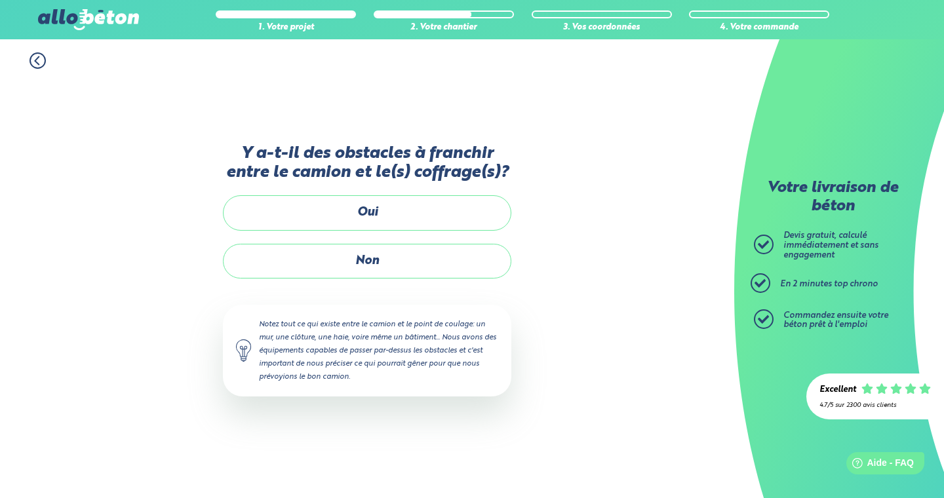
click at [439, 193] on div "Y a-t-il des obstacles à franchir entre le camion et le(s) coffrage(s)? Oui Non…" at bounding box center [367, 283] width 289 height 279
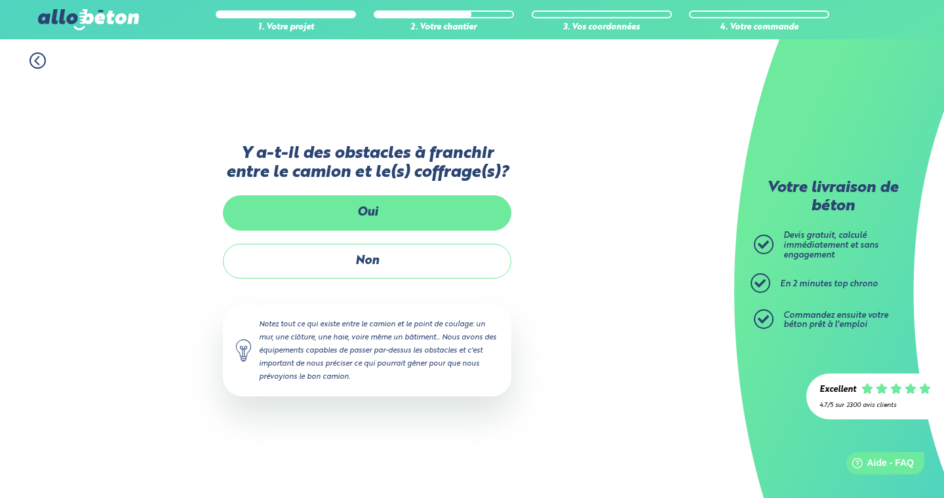
click at [424, 214] on label "Oui" at bounding box center [367, 212] width 289 height 35
click at [0, 0] on input "Oui" at bounding box center [0, 0] width 0 height 0
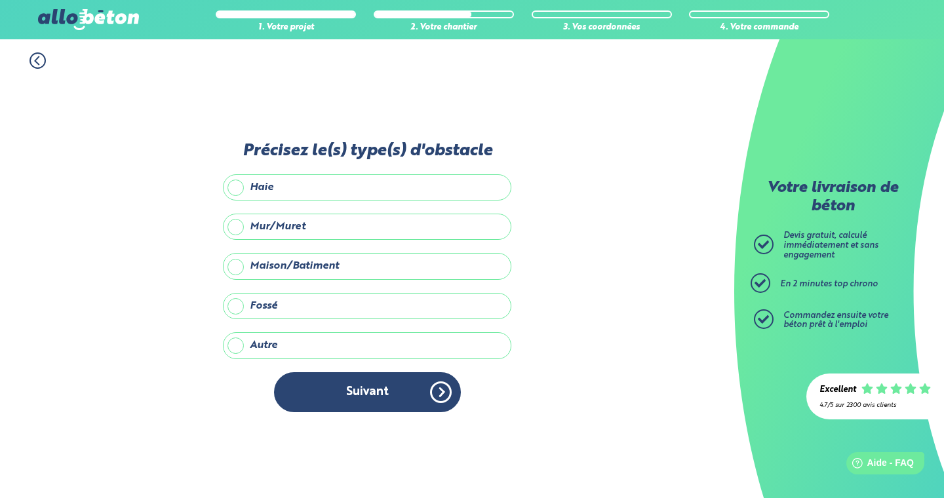
click at [289, 216] on label "Mur/Muret" at bounding box center [367, 227] width 289 height 26
click at [0, 0] on input "Mur/Muret" at bounding box center [0, 0] width 0 height 0
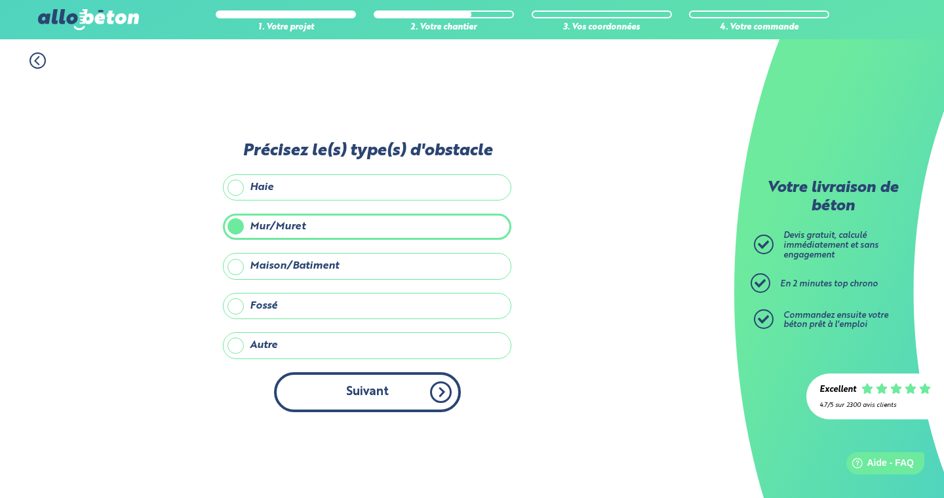
click at [407, 406] on button "Suivant" at bounding box center [367, 393] width 187 height 40
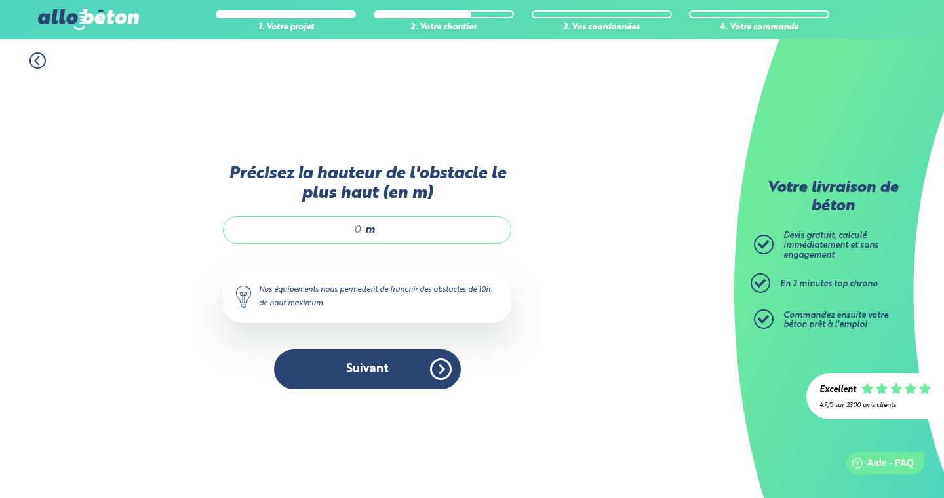
click at [365, 232] on span "m" at bounding box center [370, 230] width 10 height 12
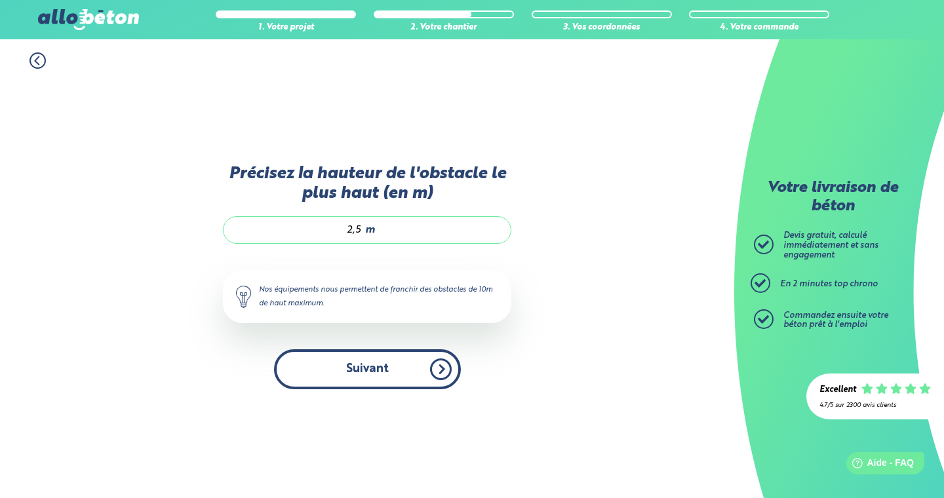
type input "2,5"
click at [394, 379] on button "Suivant" at bounding box center [367, 370] width 187 height 40
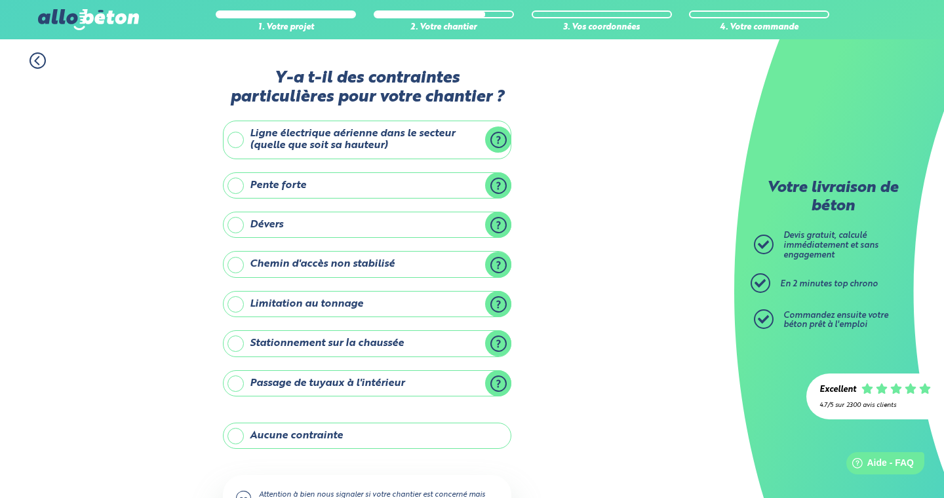
click at [322, 428] on label "Aucune contrainte" at bounding box center [367, 436] width 289 height 26
click at [0, 0] on input "Aucune contrainte" at bounding box center [0, 0] width 0 height 0
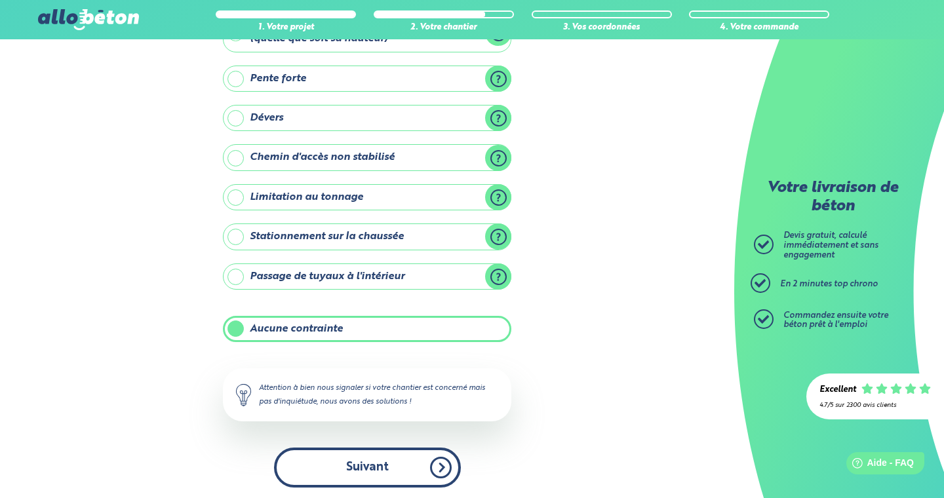
scroll to position [106, 0]
click at [420, 485] on button "Suivant" at bounding box center [367, 469] width 187 height 40
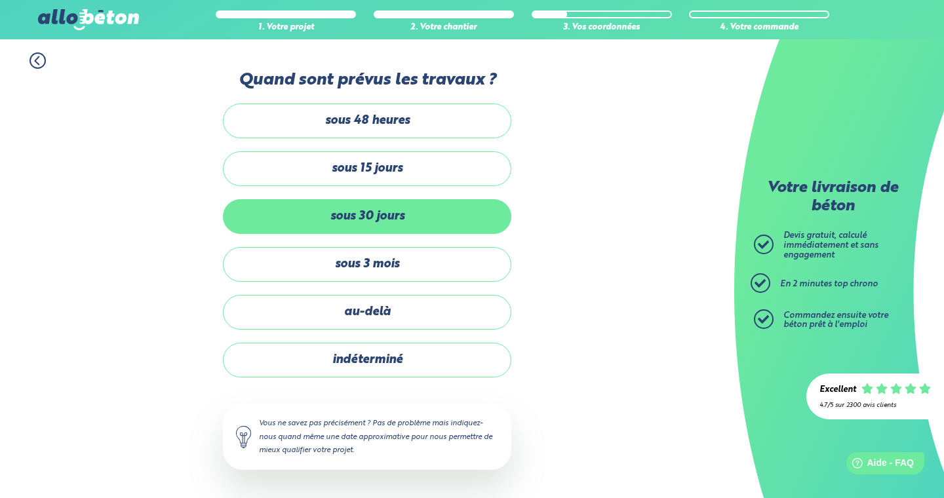
click at [394, 222] on label "sous 30 jours" at bounding box center [367, 216] width 289 height 35
click at [0, 0] on input "sous 30 jours" at bounding box center [0, 0] width 0 height 0
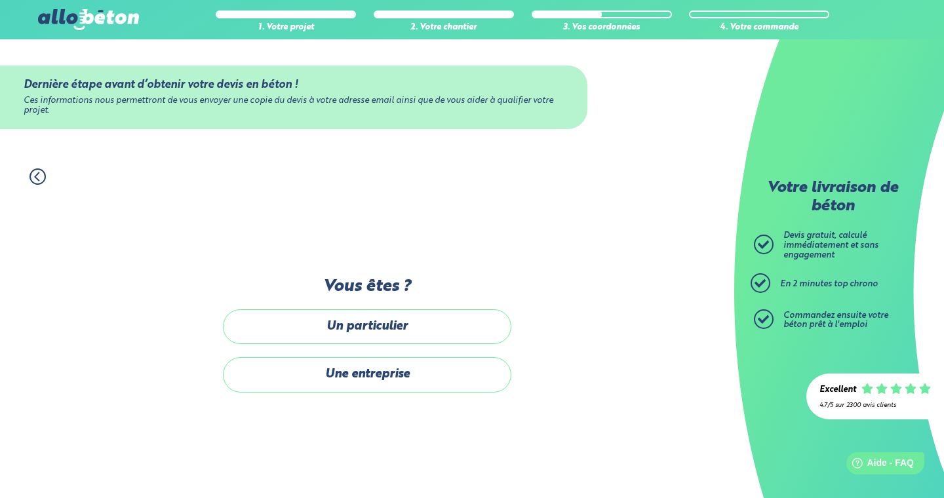
click at [405, 348] on div "Un particulier Une entreprise" at bounding box center [367, 351] width 289 height 83
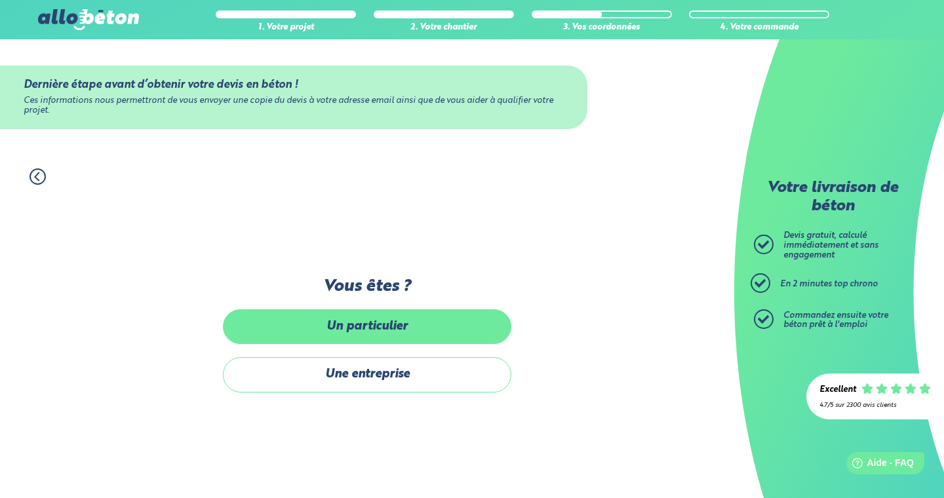
click at [410, 331] on label "Un particulier" at bounding box center [367, 327] width 289 height 35
click at [0, 0] on input "Un particulier" at bounding box center [0, 0] width 0 height 0
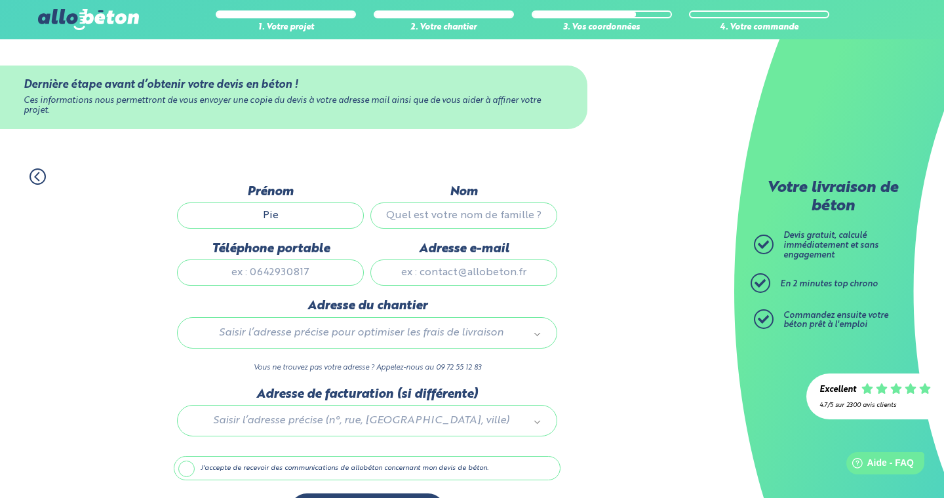
type input "Pier"
type input "Pierre-Axel"
type input "sar"
type input "Sarkissian"
type input "0659906496"
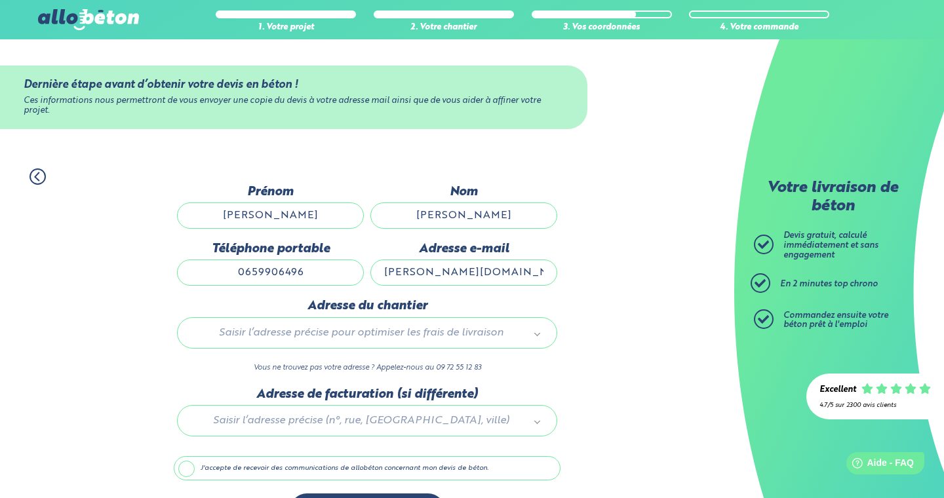
type input "sarkissian.pro@outlook.fr"
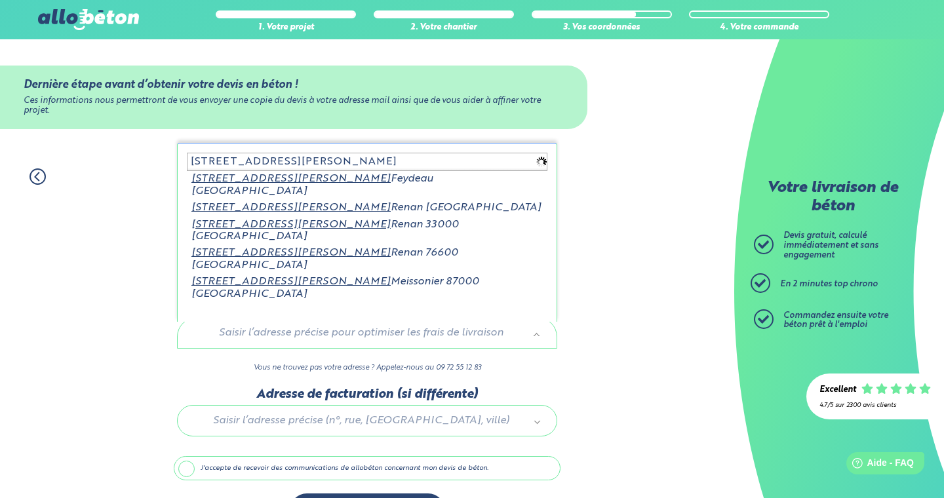
type input "14 rue ernest de"
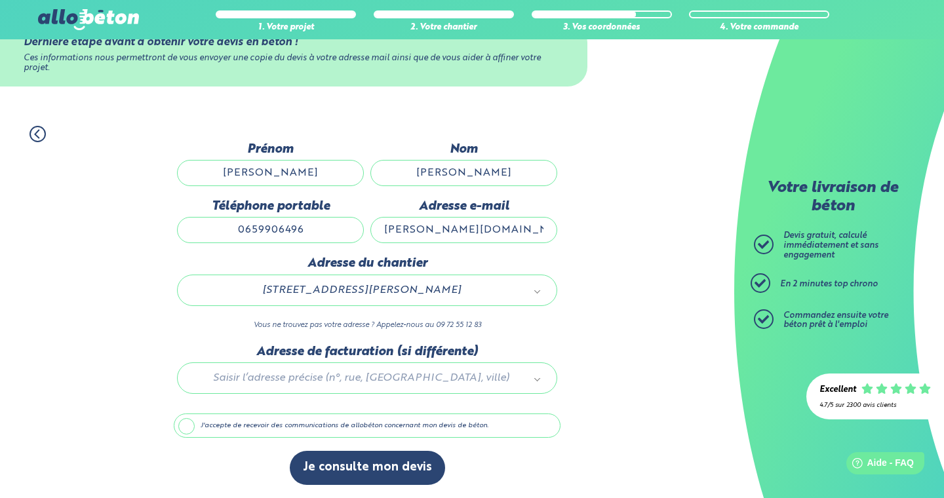
scroll to position [47, 0]
click at [191, 429] on label "J'accepte de recevoir des communications de allobéton concernant mon devis de b…" at bounding box center [367, 426] width 387 height 25
click at [0, 0] on input "J'accepte de recevoir des communications de allobéton concernant mon devis de b…" at bounding box center [0, 0] width 0 height 0
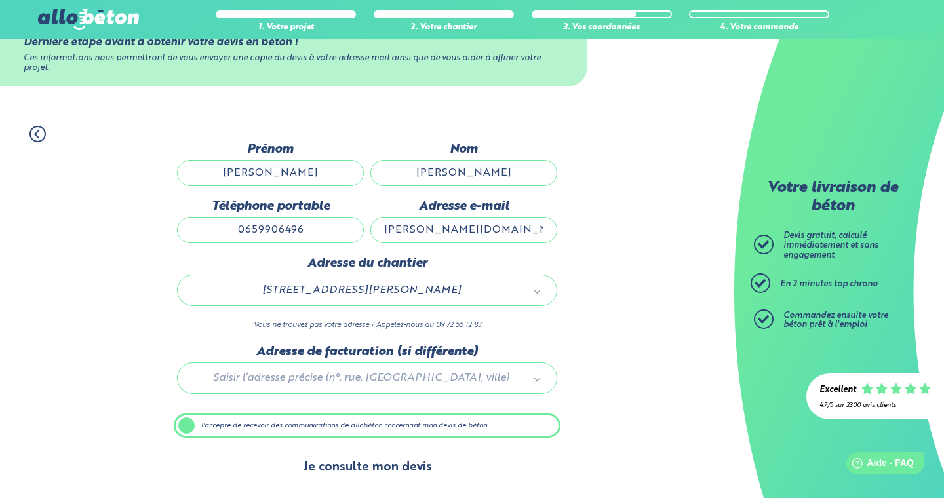
click at [321, 464] on button "Je consulte mon devis" at bounding box center [367, 467] width 155 height 33
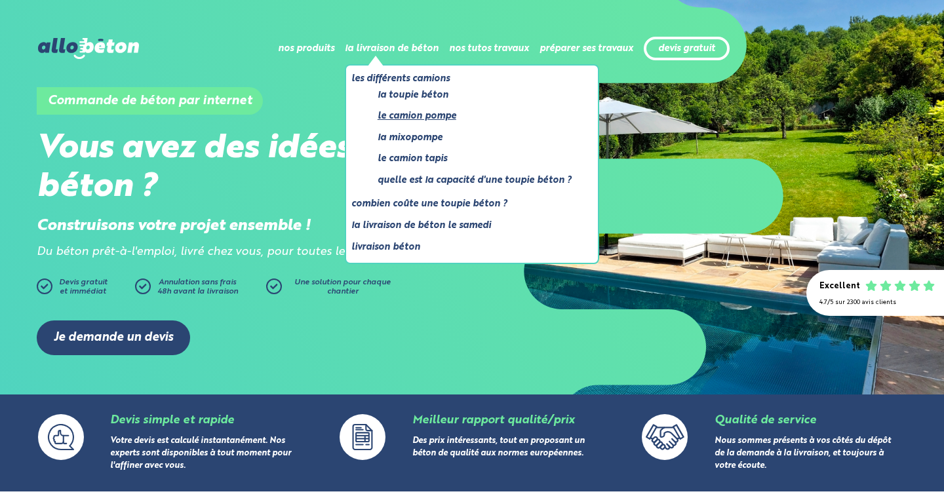
click at [413, 119] on link "Le camion pompe" at bounding box center [475, 116] width 194 height 16
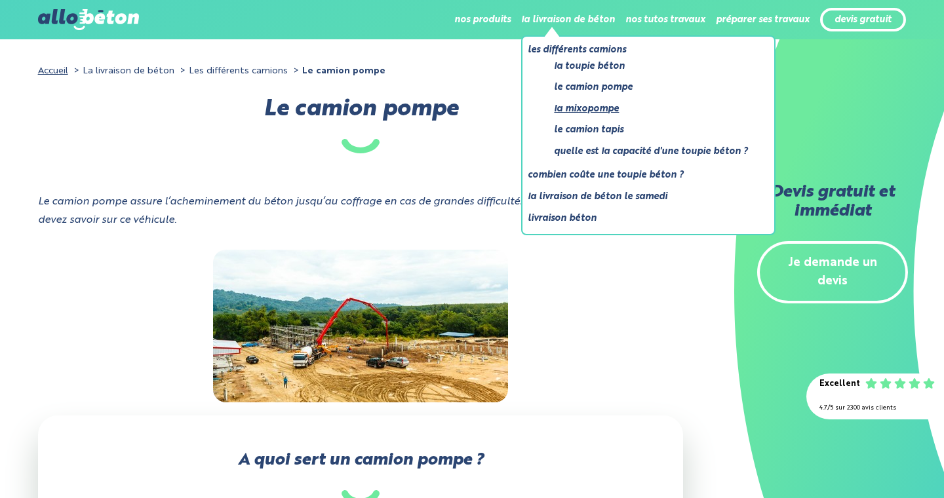
click at [590, 111] on link "La mixopompe" at bounding box center [651, 109] width 194 height 16
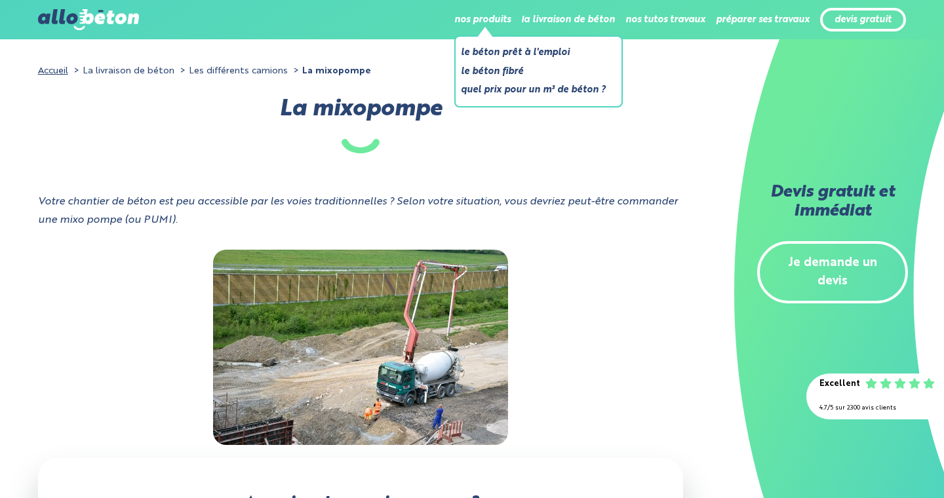
click at [489, 72] on li "Le béton fibré" at bounding box center [533, 72] width 145 height 16
